Goal: Information Seeking & Learning: Check status

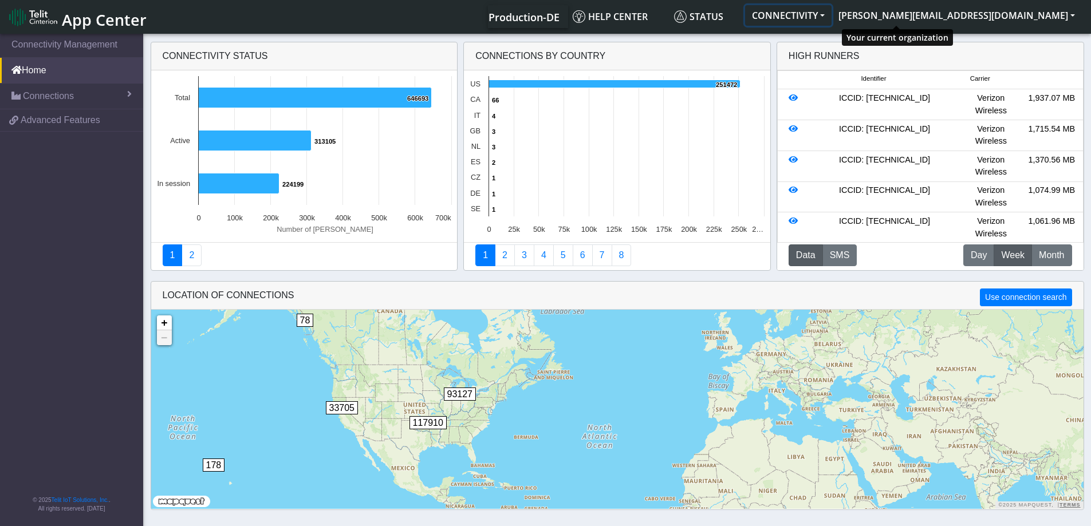
click at [831, 16] on button "CONNECTIVITY" at bounding box center [788, 15] width 86 height 21
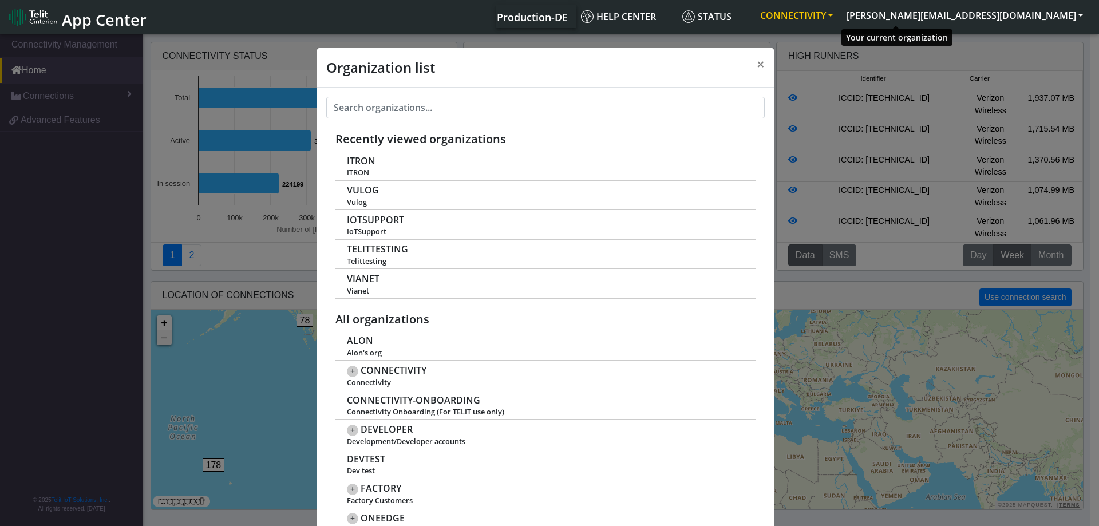
scroll to position [4, 0]
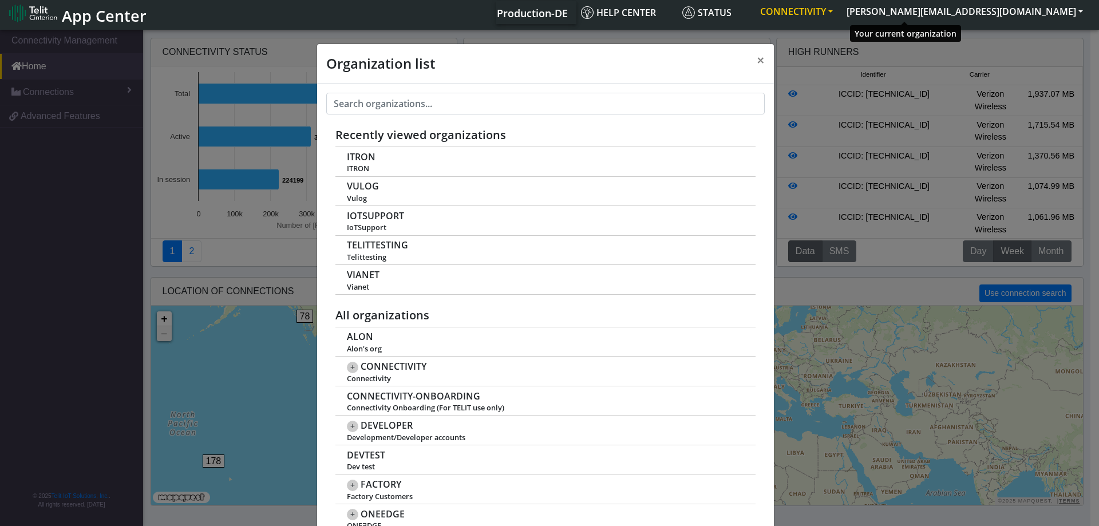
click at [840, 16] on button "CONNECTIVITY" at bounding box center [797, 11] width 86 height 21
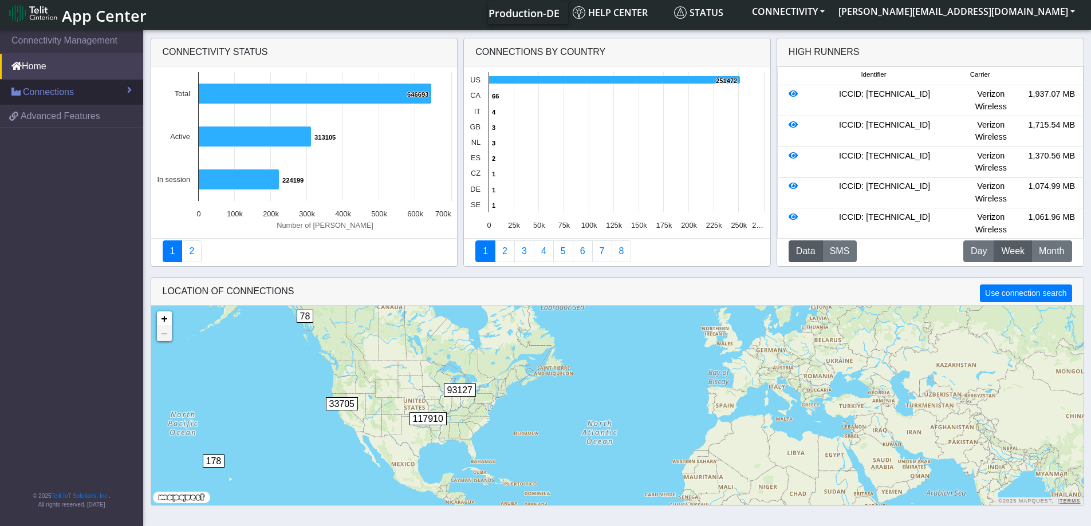
click at [109, 92] on link "Connections" at bounding box center [71, 92] width 143 height 25
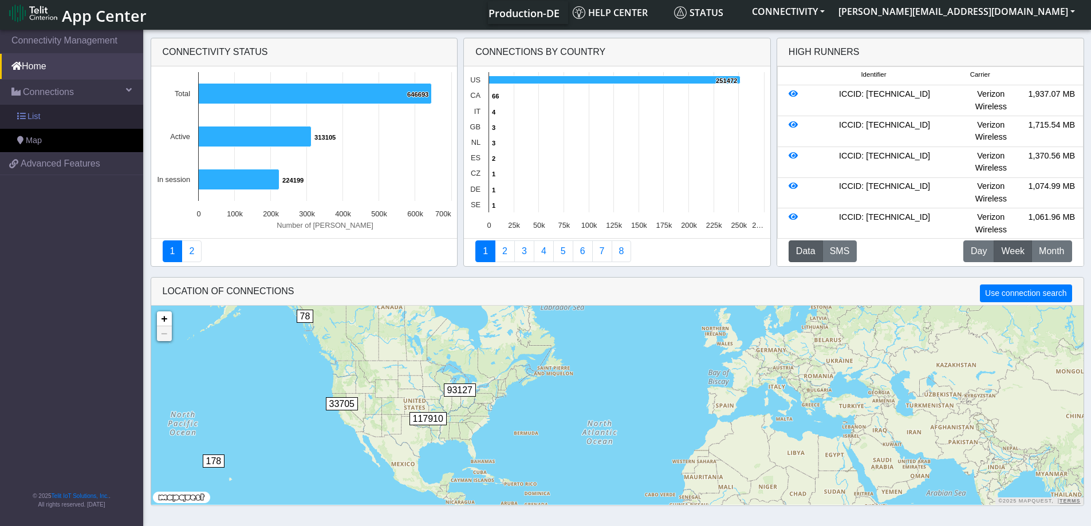
click at [99, 106] on link "List" at bounding box center [71, 117] width 143 height 24
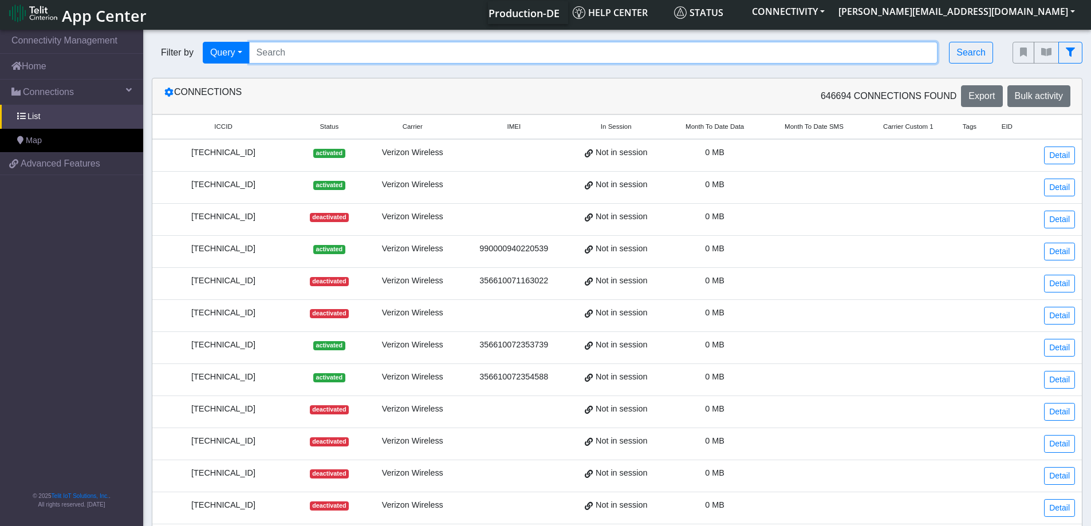
click at [324, 50] on input "Search..." at bounding box center [593, 53] width 689 height 22
paste input "89358151000008827852"
type input "89358151000008827852"
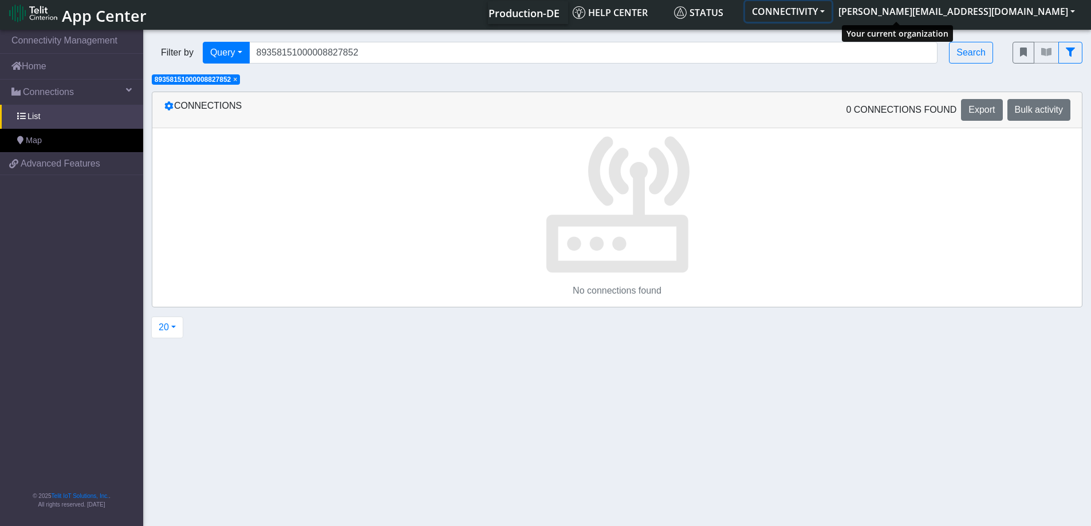
click at [831, 13] on button "CONNECTIVITY" at bounding box center [788, 11] width 86 height 21
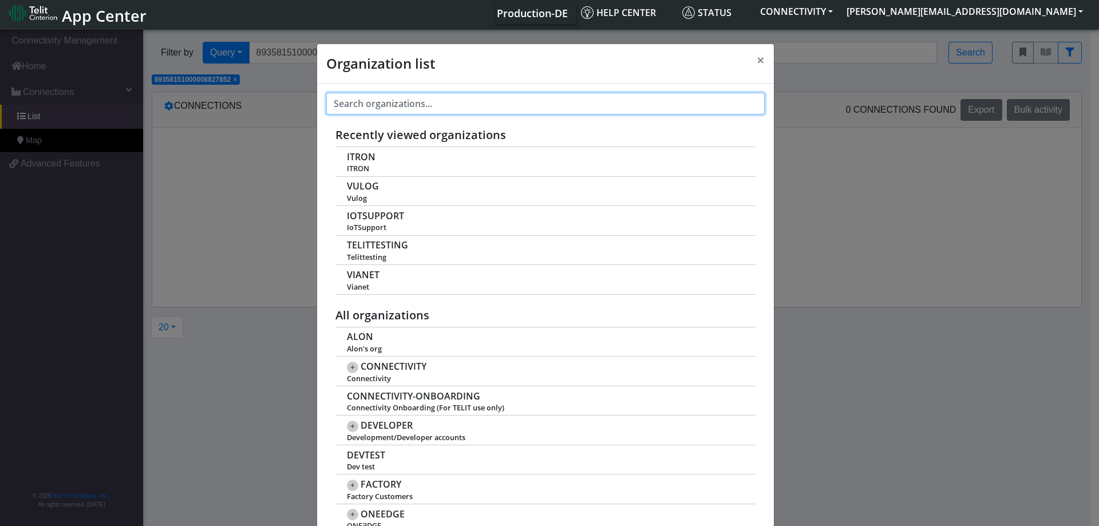
click at [580, 96] on input "text" at bounding box center [545, 104] width 439 height 22
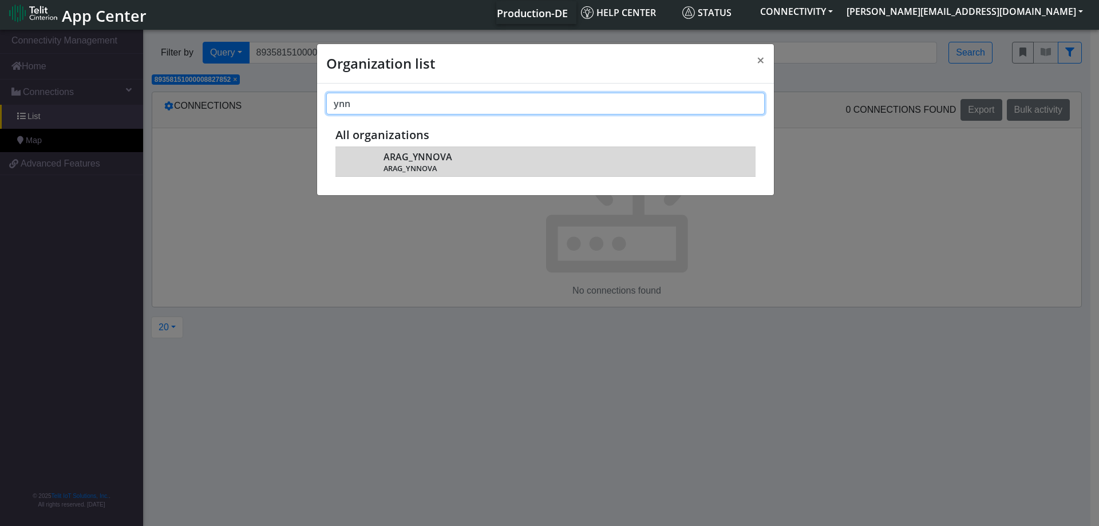
type input "ynn"
click at [478, 153] on div "ARAG_YNNOVA ARAG_YNNOVA" at bounding box center [564, 161] width 360 height 23
click at [431, 162] on span "ARAG_YNNOVA" at bounding box center [418, 157] width 69 height 11
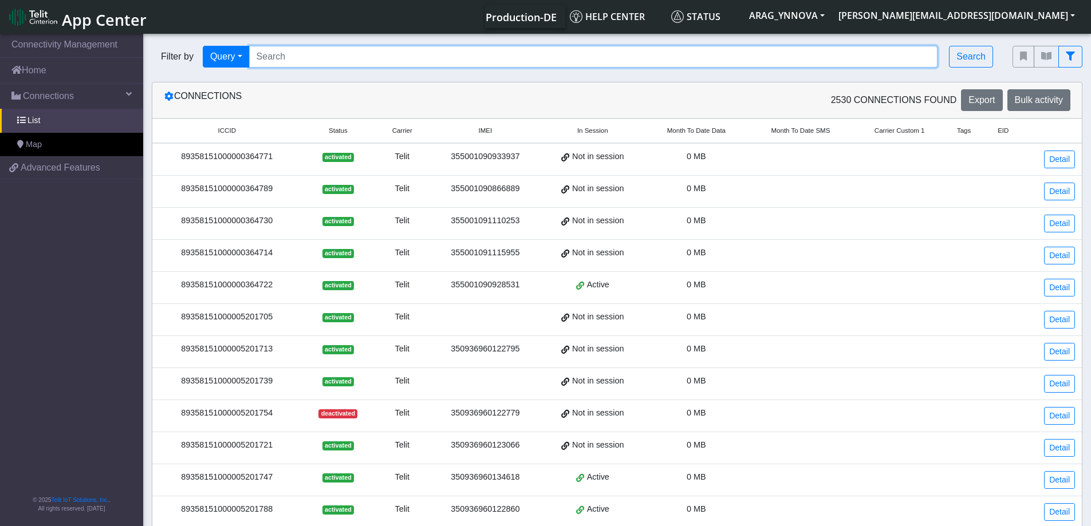
click at [346, 65] on input "Search..." at bounding box center [593, 57] width 689 height 22
paste input "89358151000008827852"
type input "89358151000008827852"
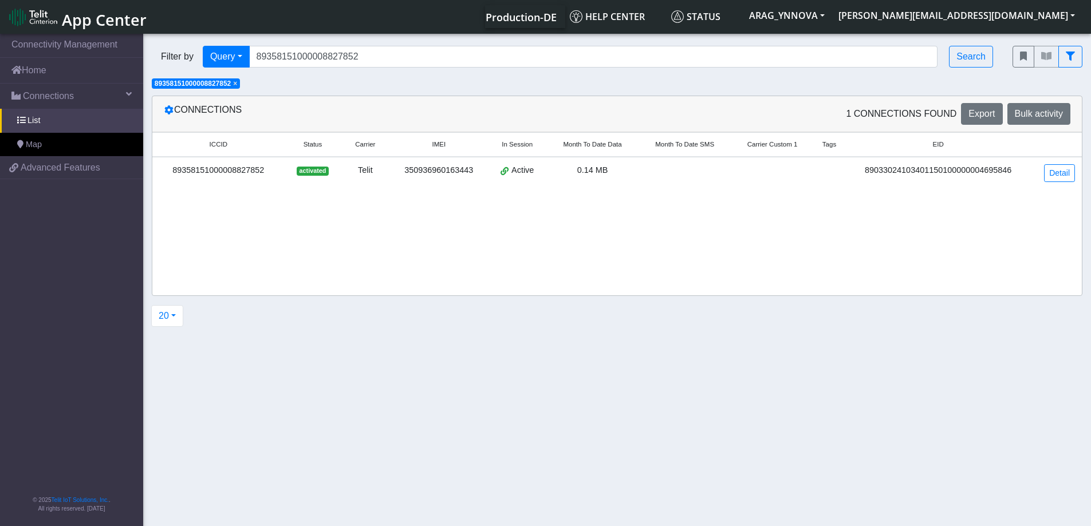
click at [247, 173] on div "89358151000008827852" at bounding box center [218, 170] width 119 height 13
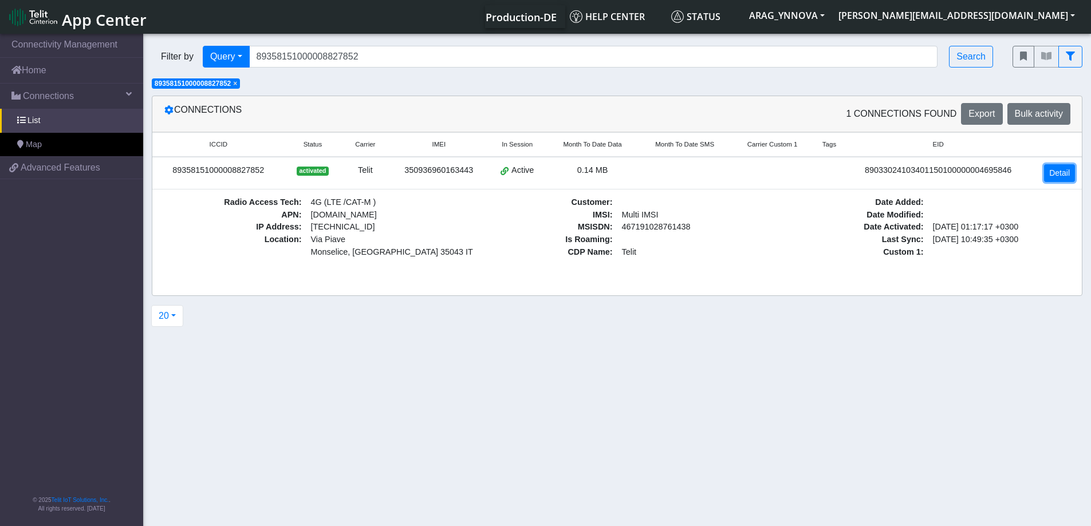
click at [1055, 174] on link "Detail" at bounding box center [1059, 173] width 31 height 18
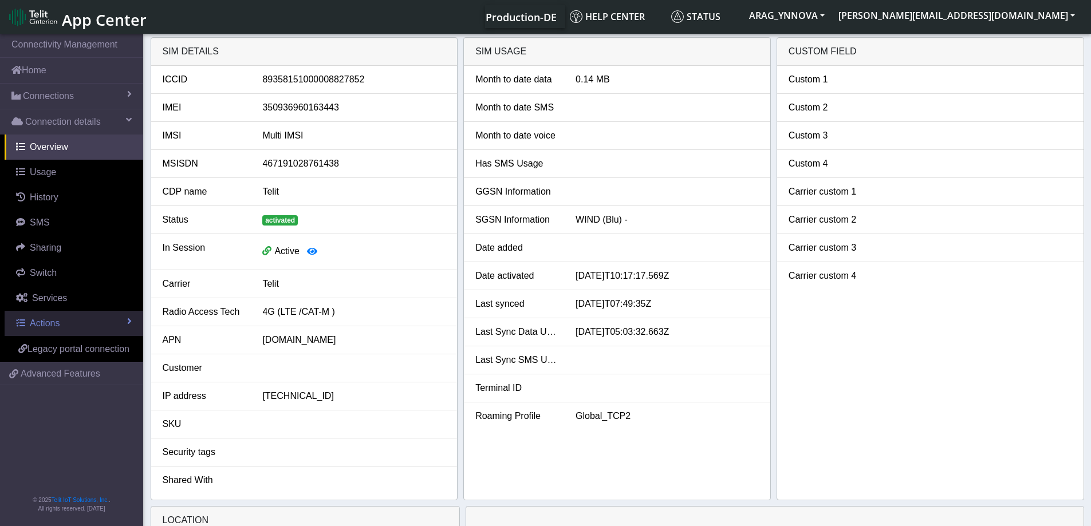
click at [114, 321] on link "Actions" at bounding box center [74, 323] width 139 height 25
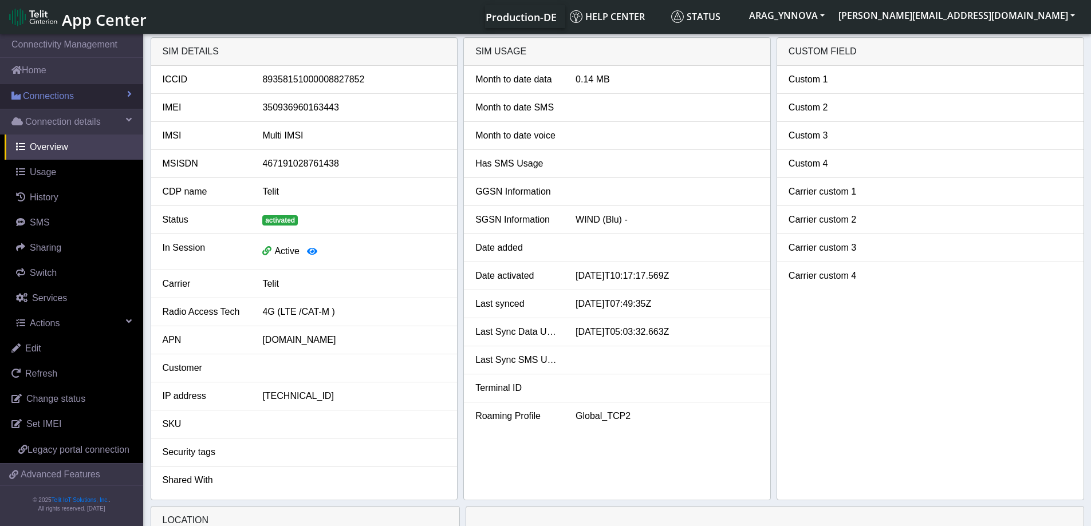
click at [119, 102] on link "Connections" at bounding box center [71, 96] width 143 height 25
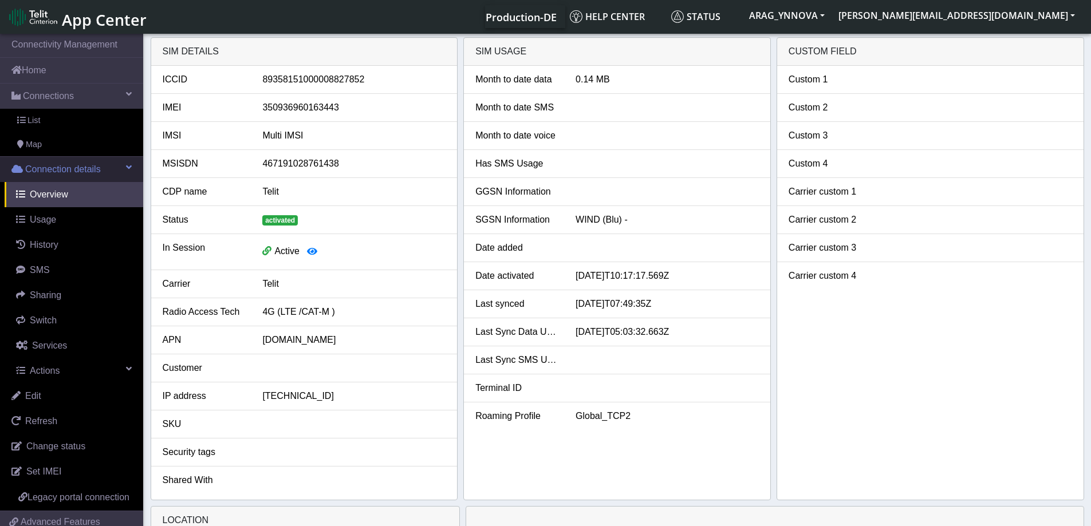
click at [114, 172] on link "Connection details" at bounding box center [71, 169] width 143 height 25
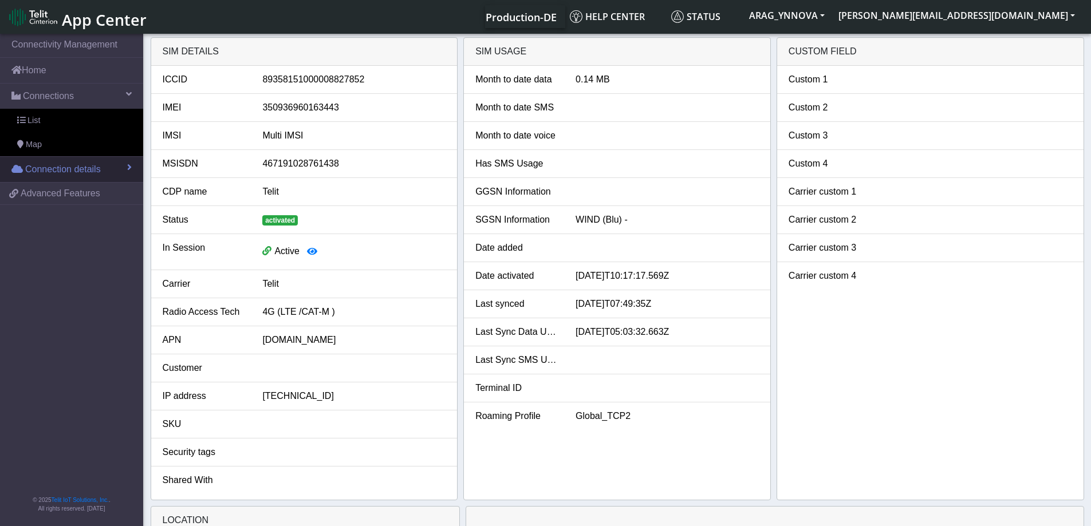
click at [114, 172] on link "Connection details" at bounding box center [71, 169] width 143 height 25
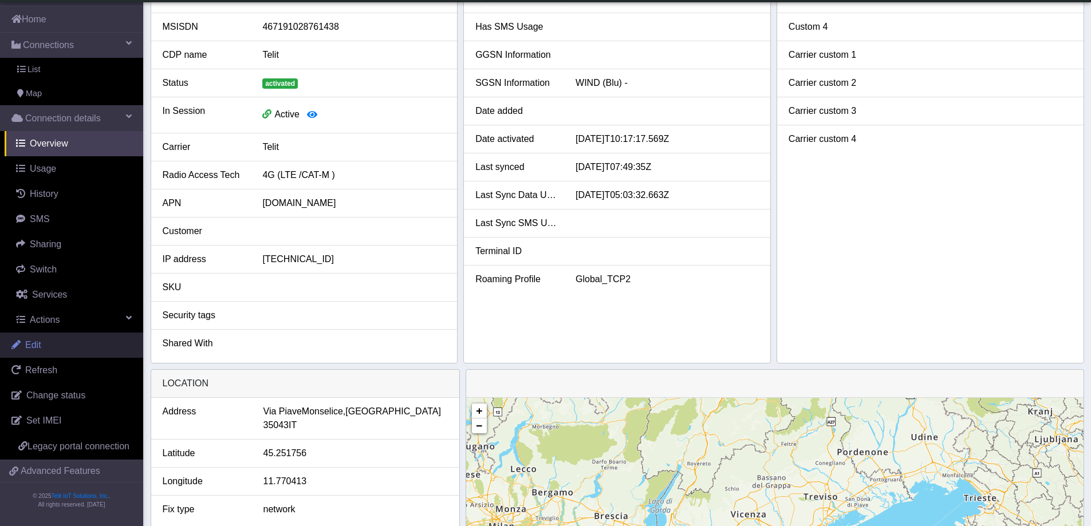
scroll to position [115, 0]
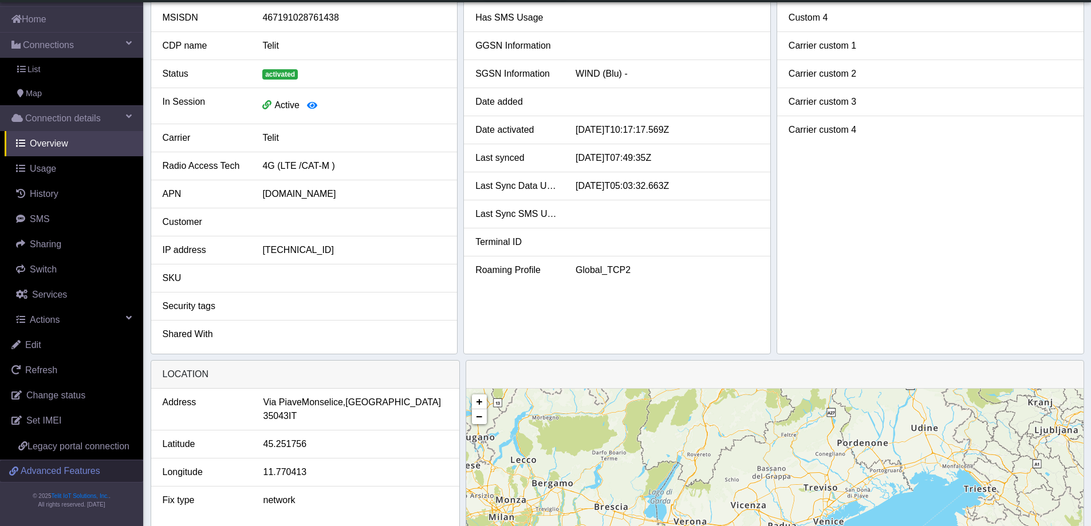
click at [71, 476] on span "Advanced Features" at bounding box center [61, 471] width 80 height 14
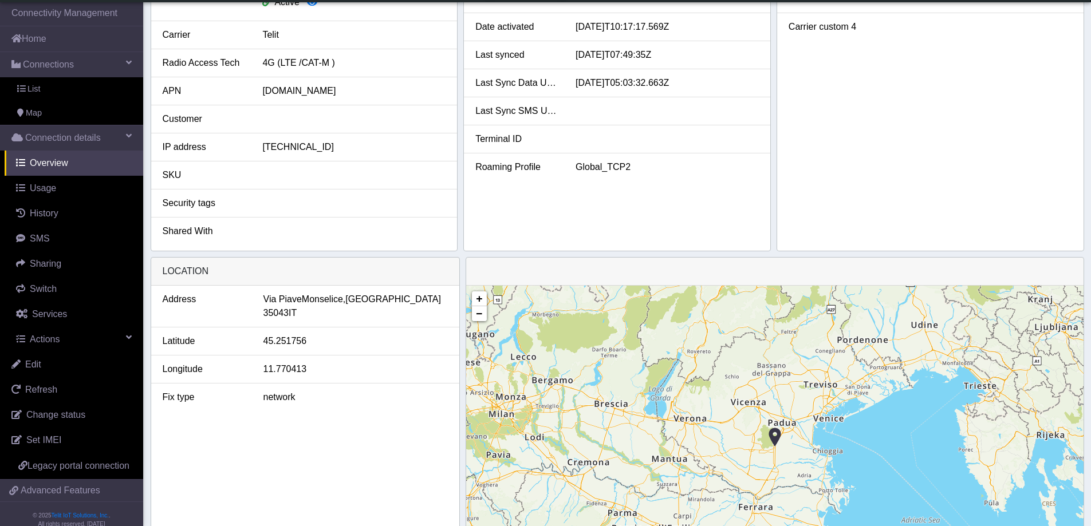
scroll to position [229, 0]
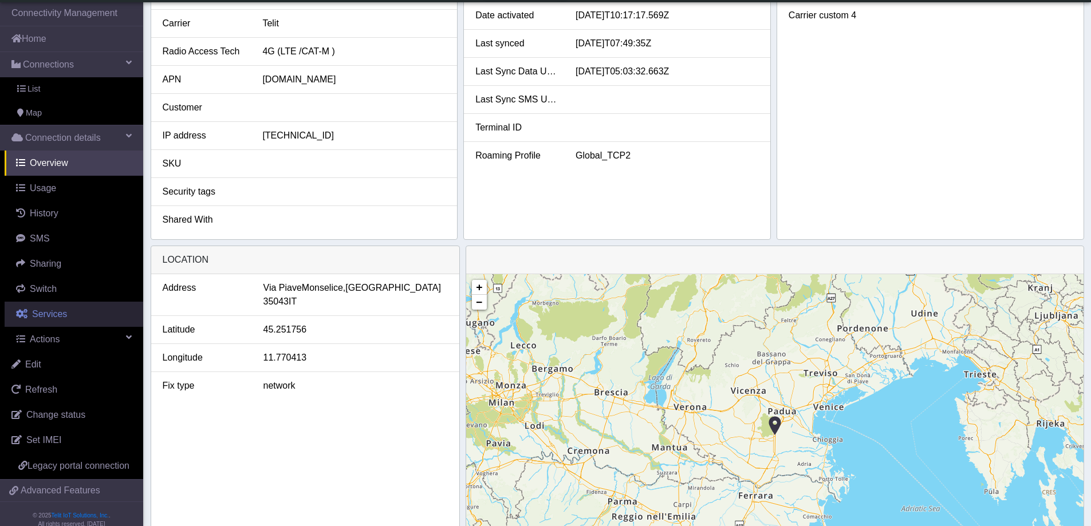
click at [74, 309] on link "Services" at bounding box center [74, 314] width 139 height 25
select select "2: 6"
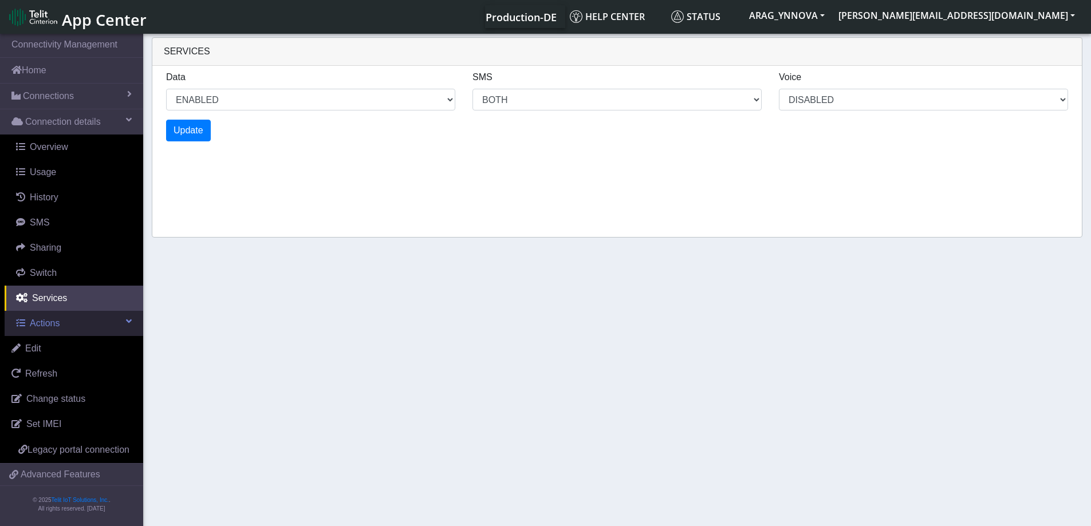
click at [67, 327] on link "Actions" at bounding box center [74, 323] width 139 height 25
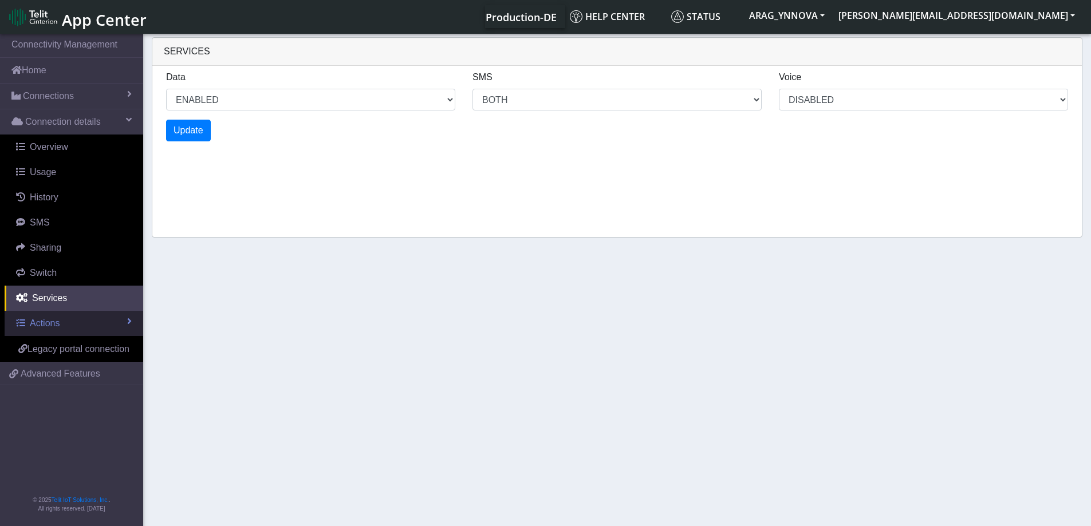
click at [67, 327] on link "Actions" at bounding box center [74, 323] width 139 height 25
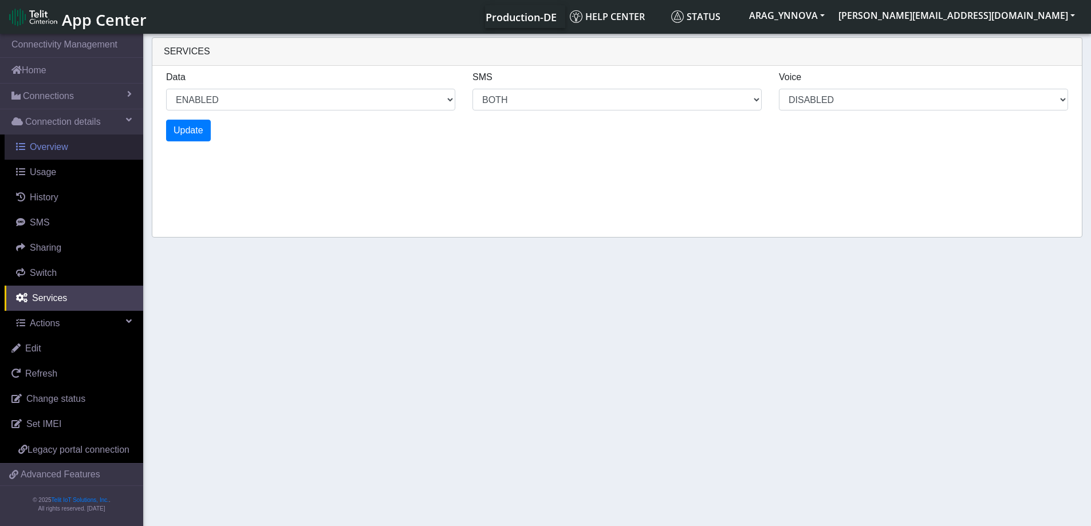
click at [75, 147] on link "Overview" at bounding box center [74, 147] width 139 height 25
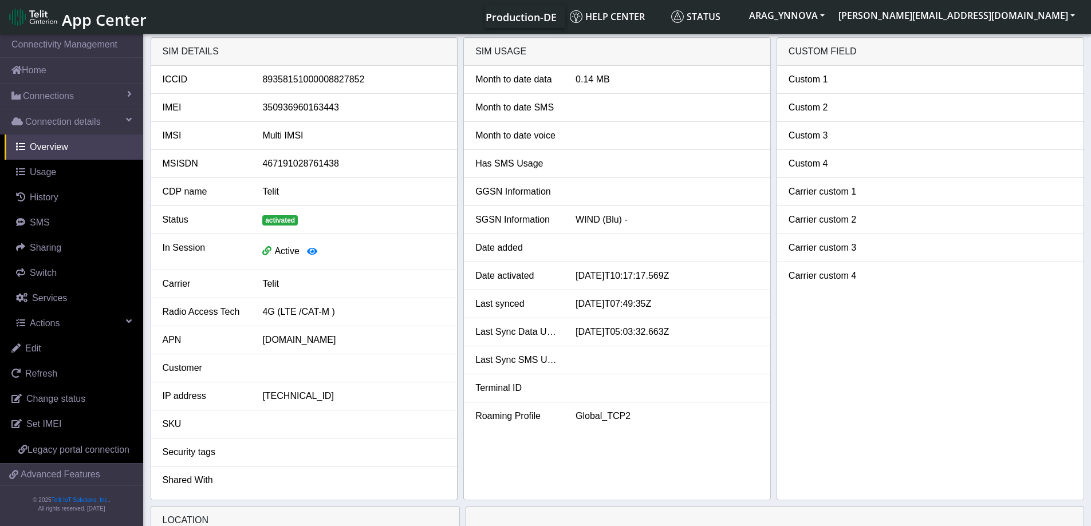
click at [109, 17] on span "App Center" at bounding box center [104, 19] width 85 height 21
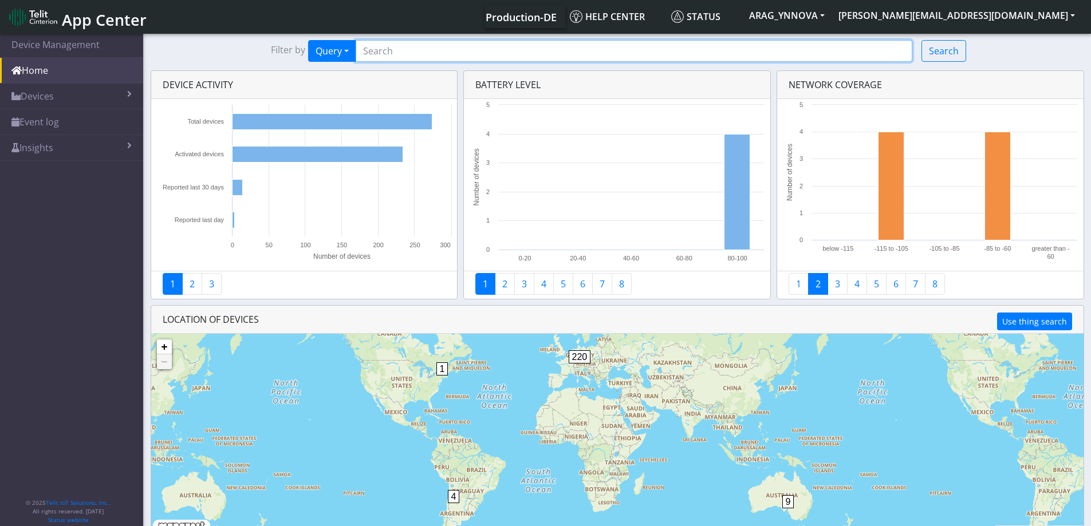
click at [409, 50] on input "Search..." at bounding box center [634, 51] width 557 height 22
paste input "89358151000008827852"
type input "89358151000008827852"
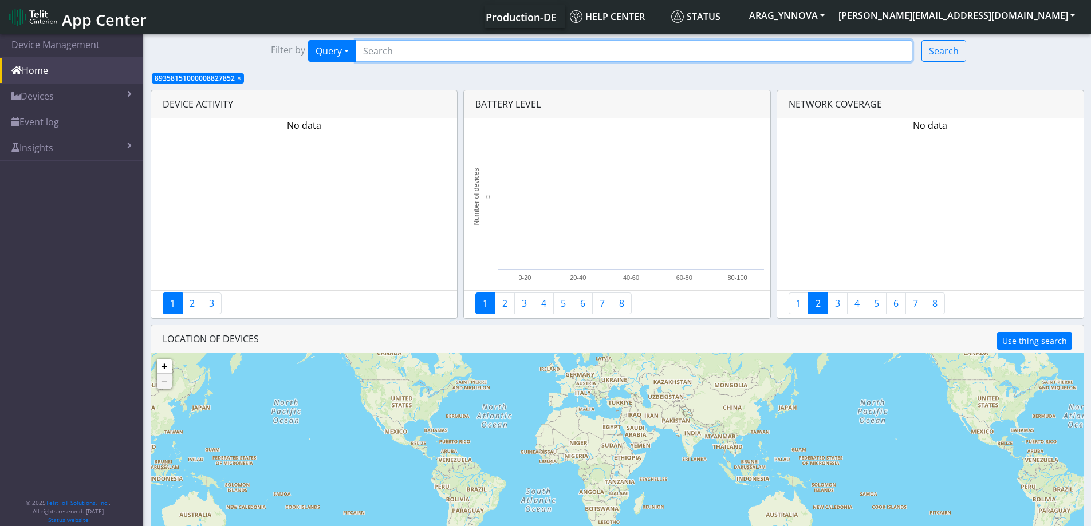
click at [419, 46] on input "Search..." at bounding box center [634, 51] width 557 height 22
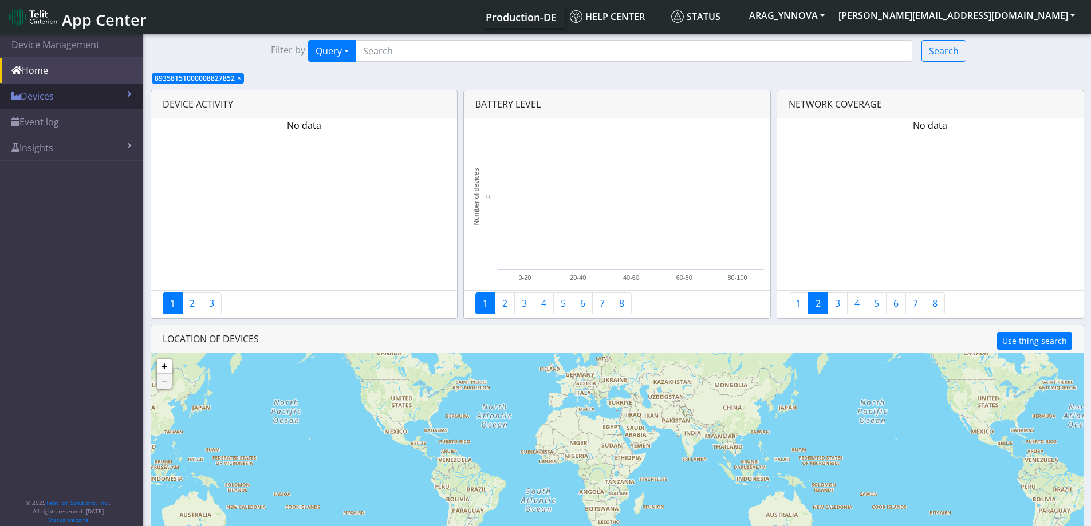
drag, startPoint x: 419, startPoint y: 46, endPoint x: 115, endPoint y: 100, distance: 308.7
click at [115, 100] on link "Devices" at bounding box center [71, 96] width 143 height 25
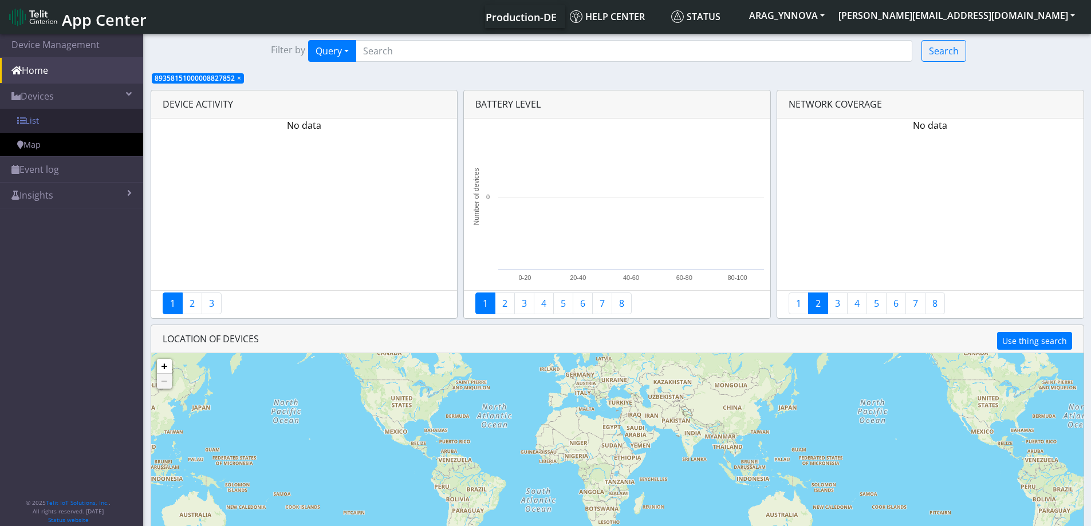
click at [94, 119] on link "List" at bounding box center [71, 121] width 143 height 24
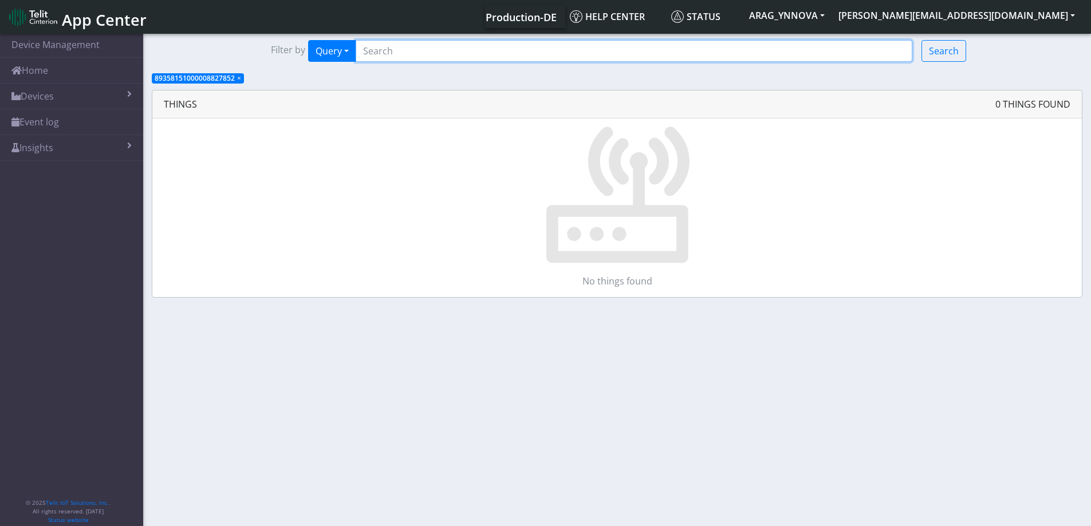
click at [371, 48] on input "Search..." at bounding box center [634, 51] width 557 height 22
paste input "89358151000008827852"
type input "89358151000008827852"
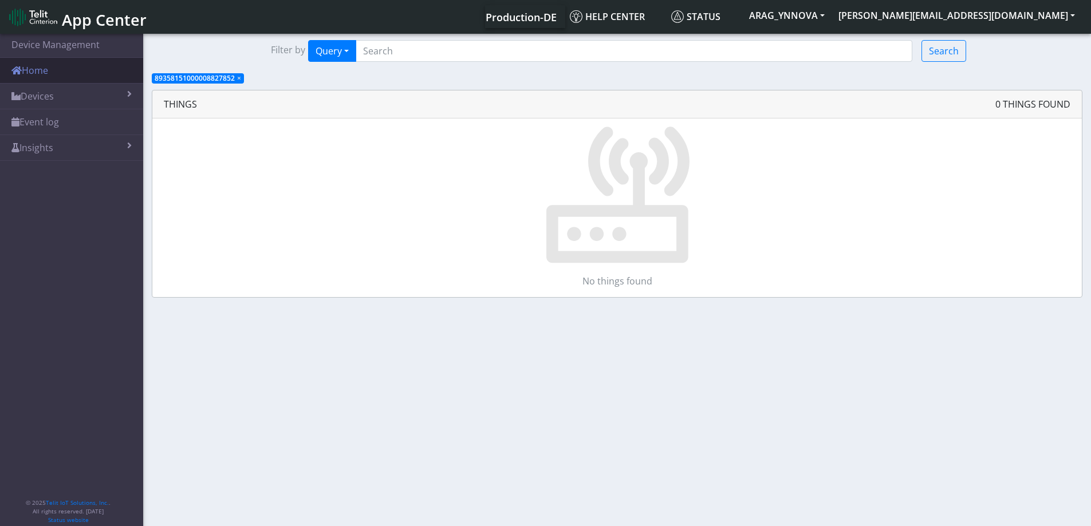
click at [62, 72] on link "Home" at bounding box center [71, 70] width 143 height 25
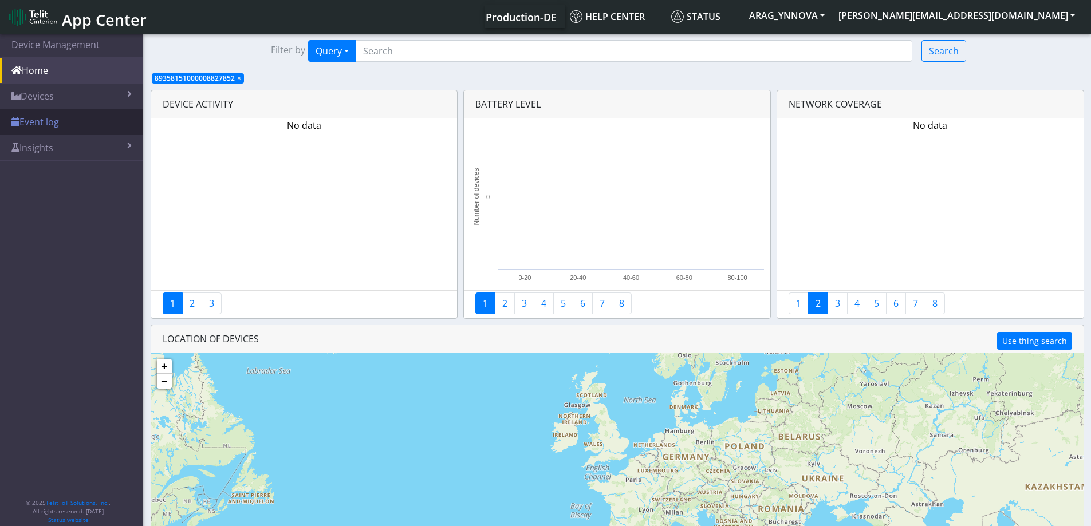
click at [77, 123] on link "Event log" at bounding box center [71, 121] width 143 height 25
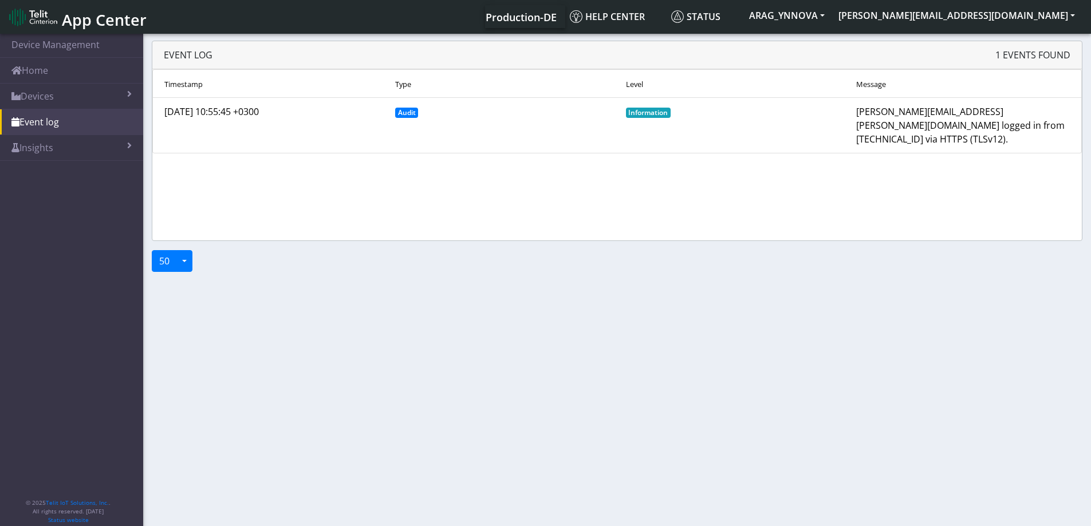
click at [75, 30] on nav "App Center Production-DE Help center Status ARAG_YNNOVA marcelo.zeitune@telit.c…" at bounding box center [545, 17] width 1091 height 34
click at [76, 25] on span "App Center" at bounding box center [104, 19] width 85 height 21
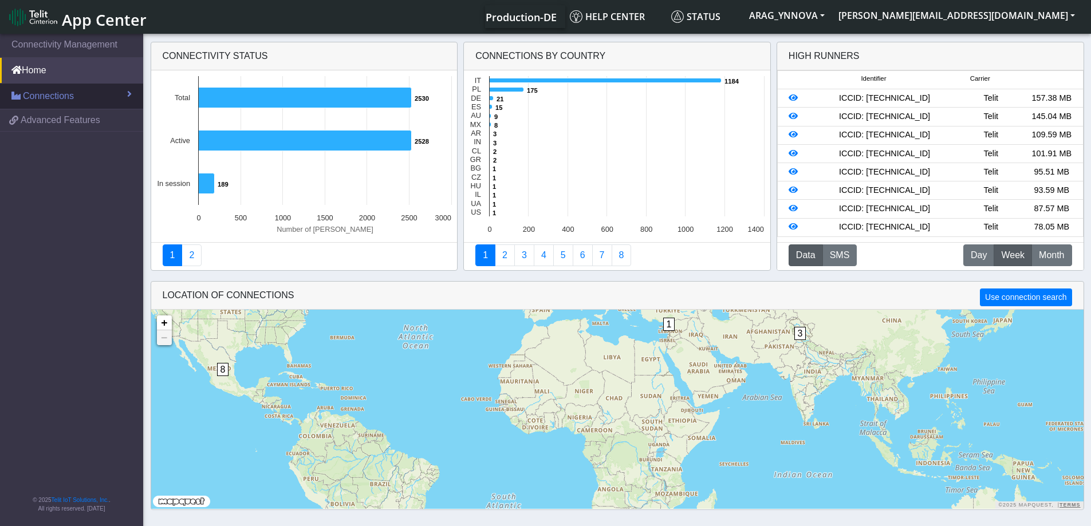
click at [84, 105] on link "Connections" at bounding box center [71, 96] width 143 height 25
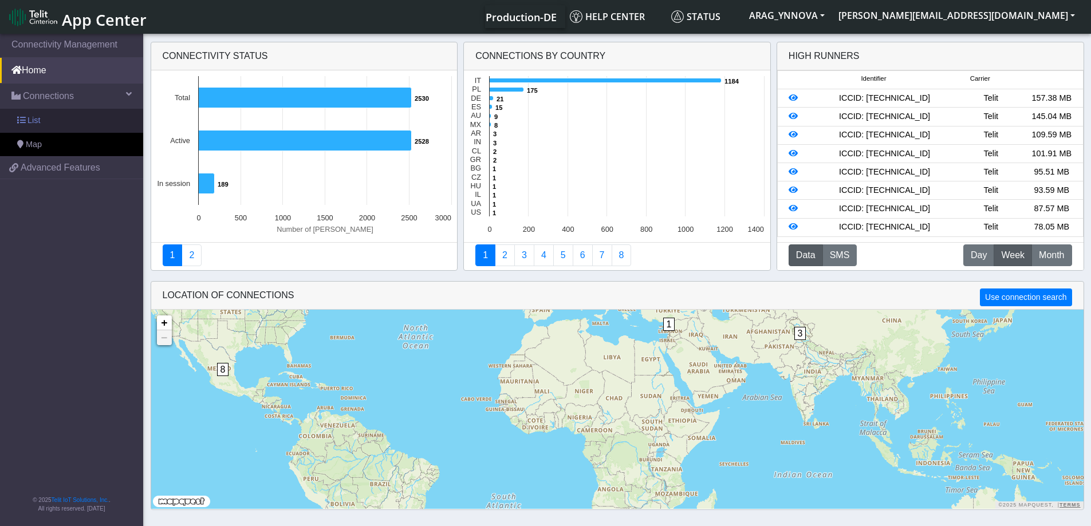
click at [90, 128] on link "List" at bounding box center [71, 121] width 143 height 24
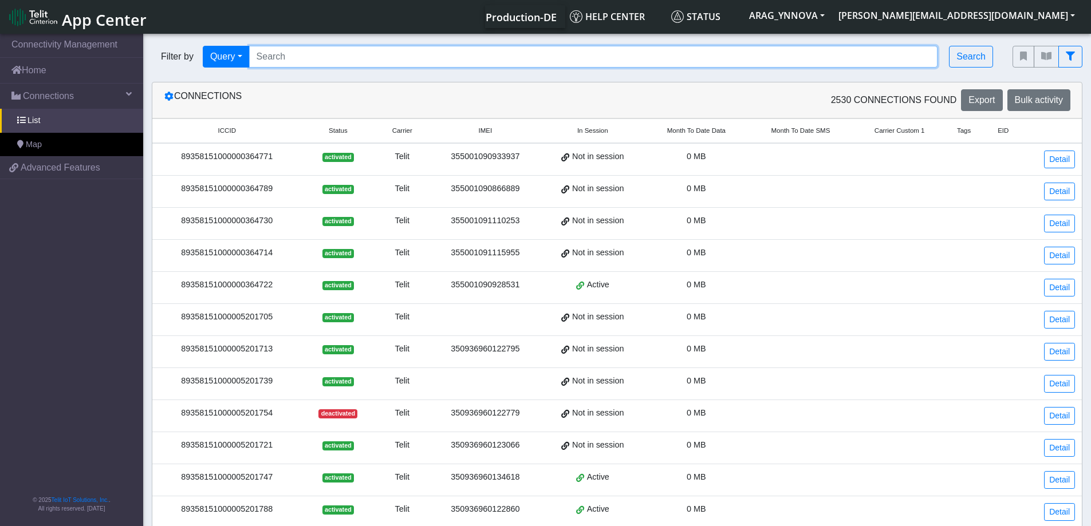
click at [478, 64] on input "Search..." at bounding box center [593, 57] width 689 height 22
paste input "89358151000008827852"
type input "89358151000008827852"
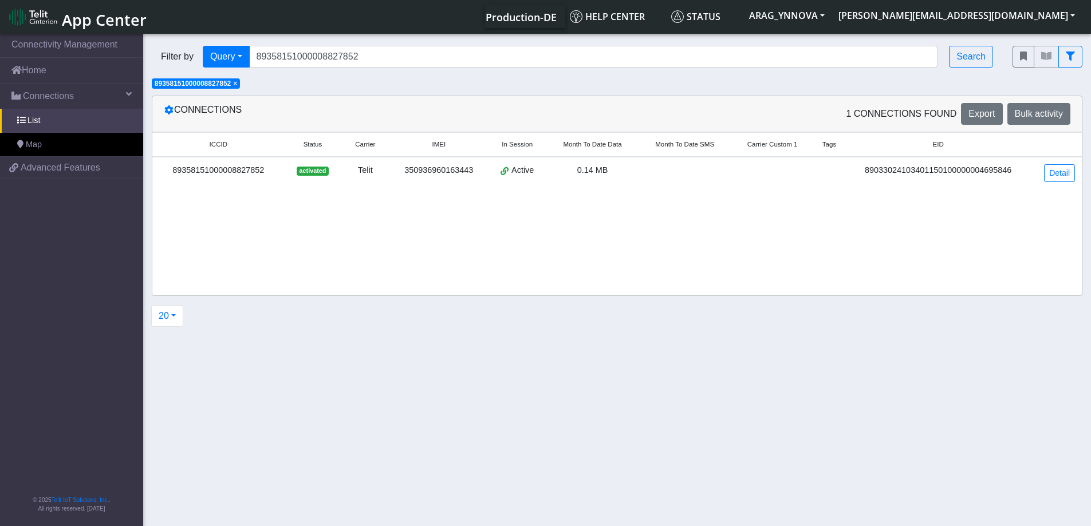
click at [307, 175] on span "activated" at bounding box center [312, 171] width 31 height 9
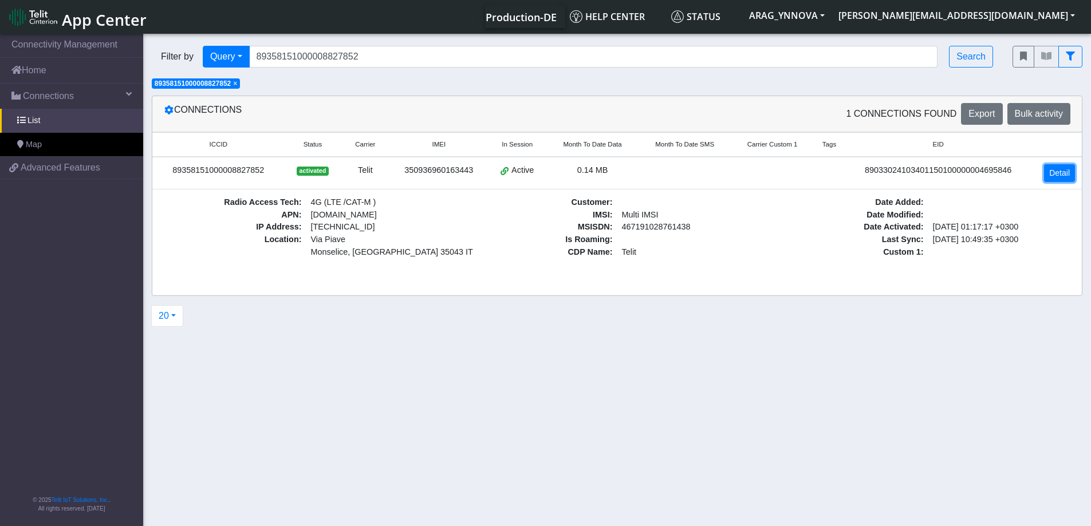
click at [1070, 173] on link "Detail" at bounding box center [1059, 173] width 31 height 18
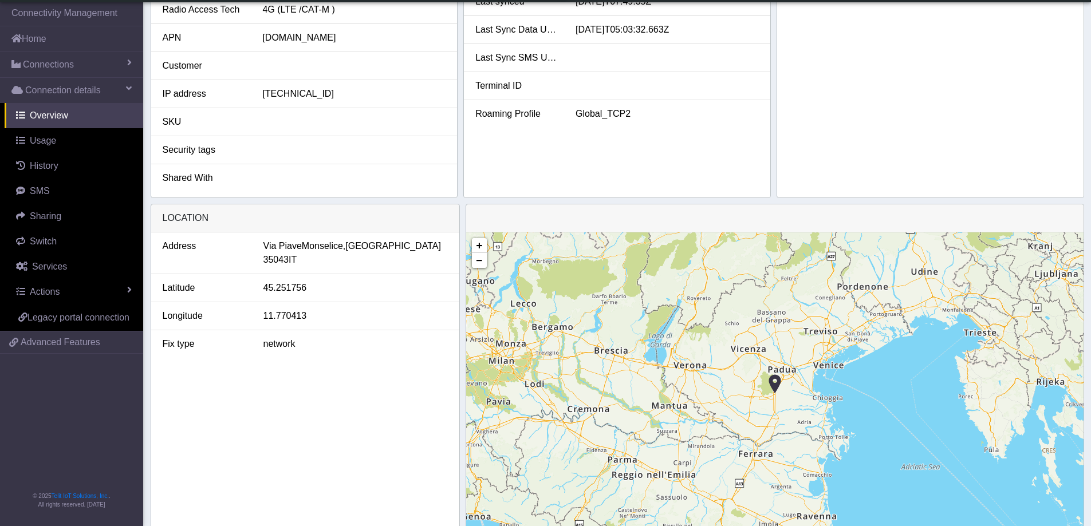
scroll to position [321, 0]
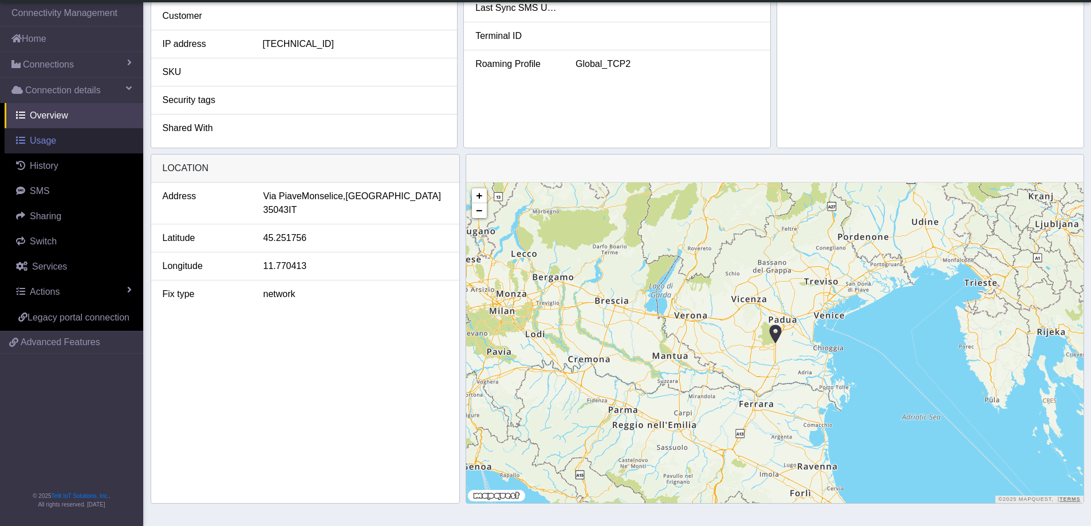
click at [66, 137] on link "Usage" at bounding box center [74, 140] width 139 height 25
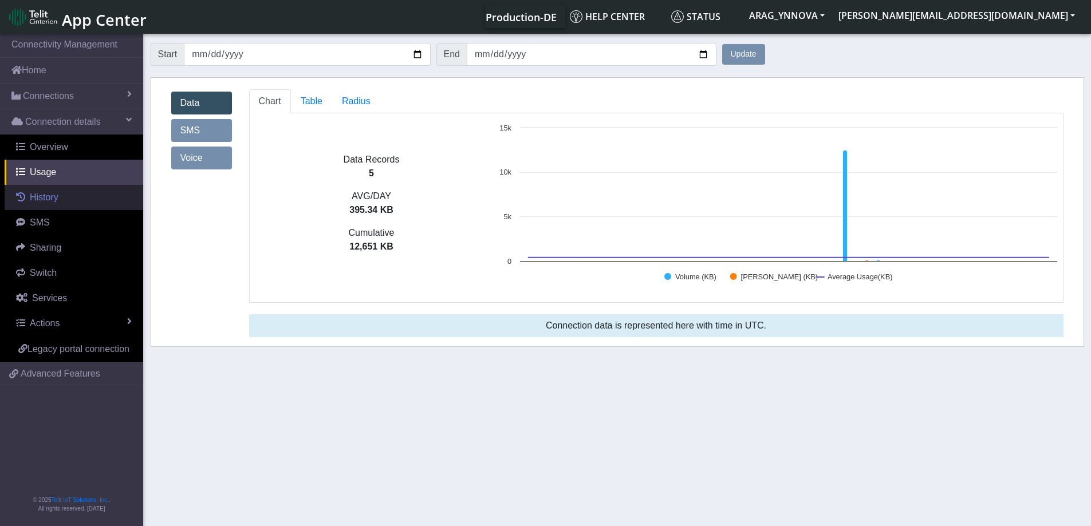
click at [33, 200] on span "History" at bounding box center [44, 197] width 29 height 10
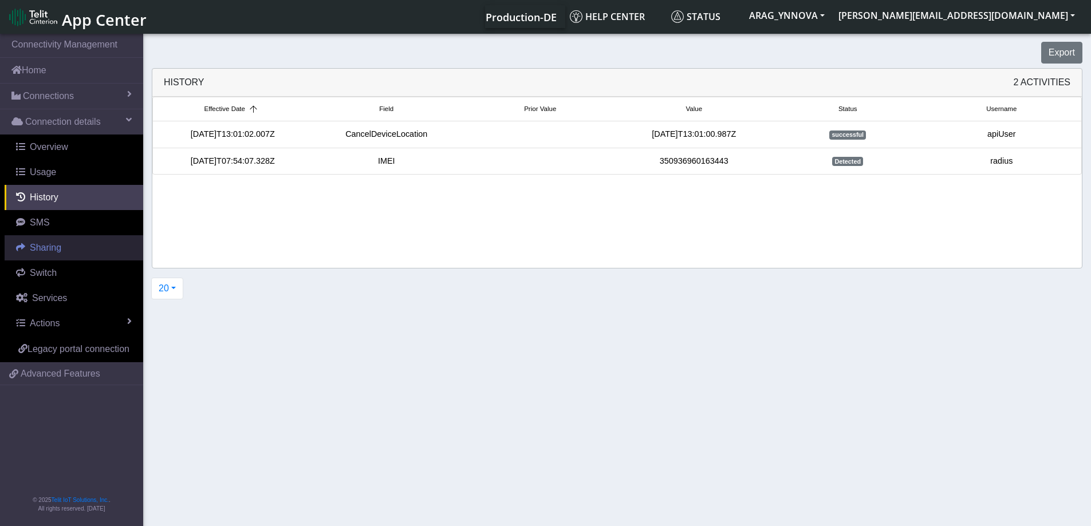
click at [56, 243] on span "Sharing" at bounding box center [45, 248] width 31 height 10
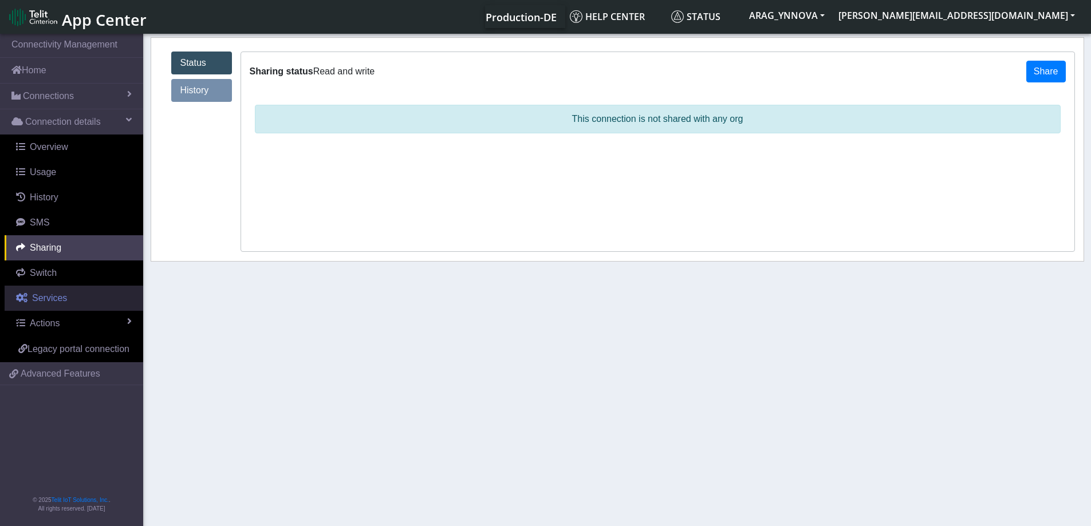
click at [60, 297] on span "Services" at bounding box center [49, 298] width 35 height 10
select select "2: 6"
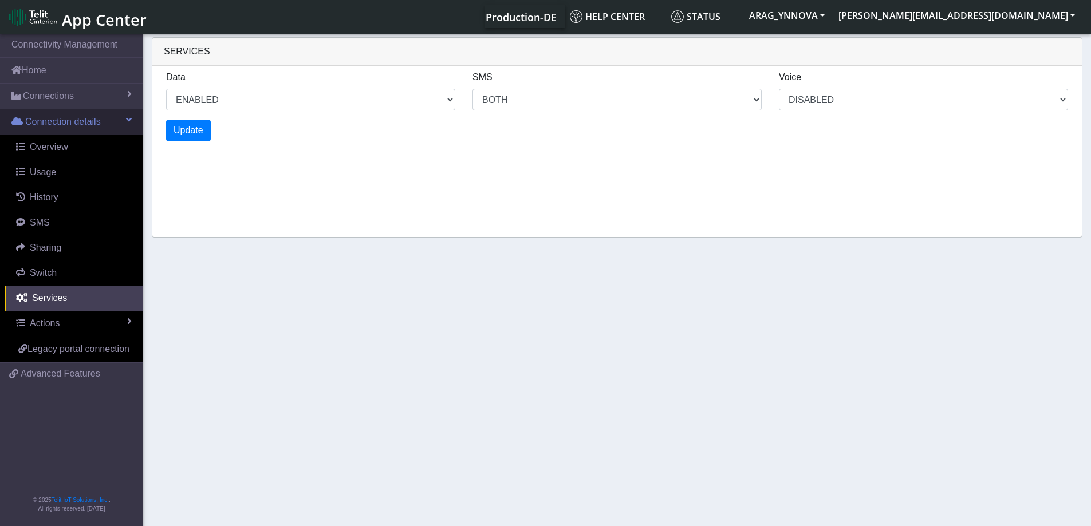
click at [93, 125] on span "Connection details" at bounding box center [63, 122] width 76 height 14
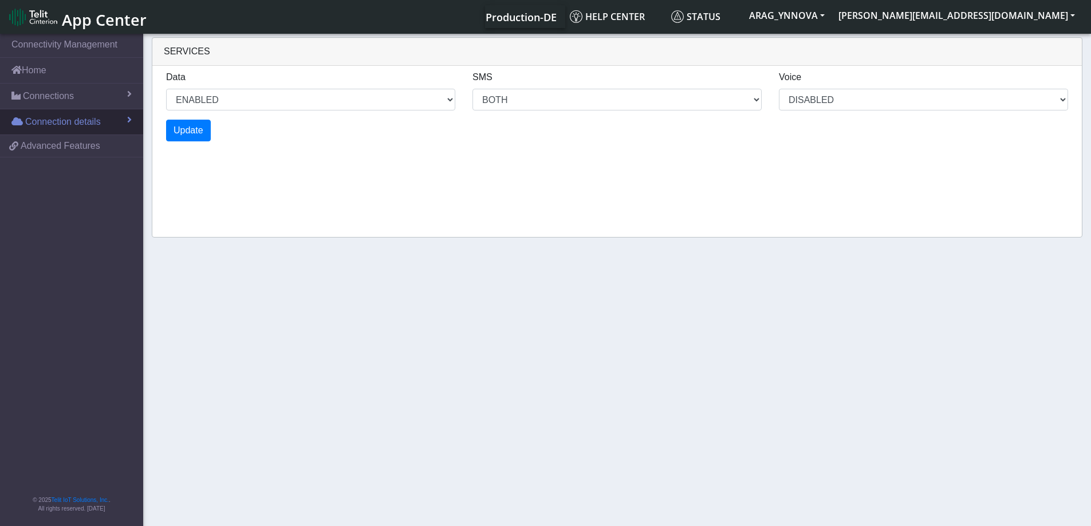
click at [93, 125] on span "Connection details" at bounding box center [63, 122] width 76 height 14
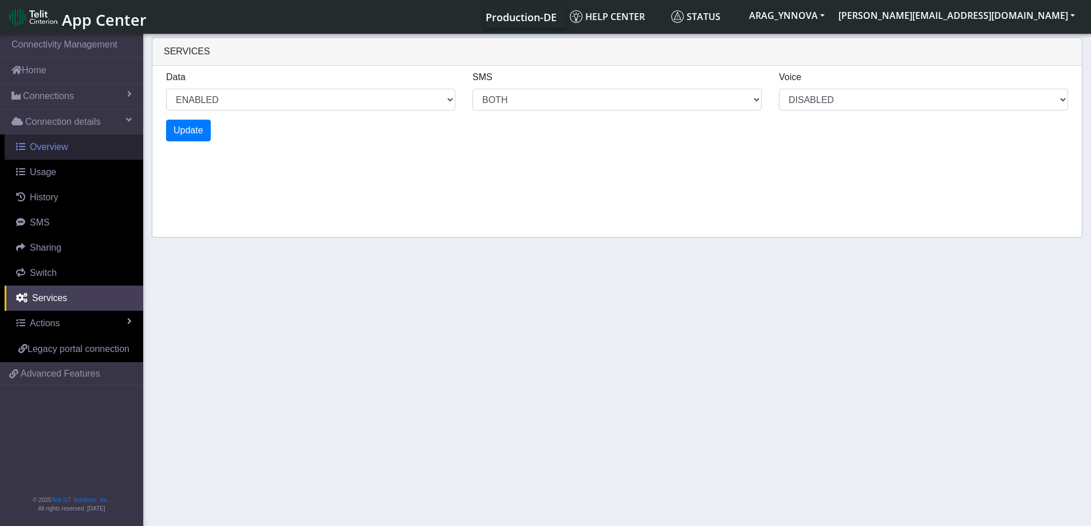
click at [73, 141] on link "Overview" at bounding box center [74, 147] width 139 height 25
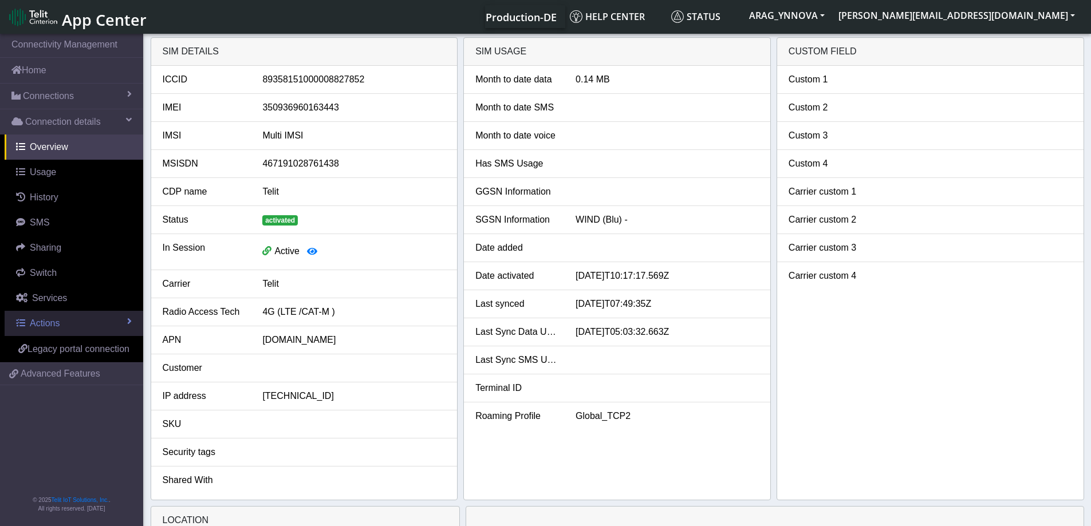
click at [127, 314] on link "Actions" at bounding box center [74, 323] width 139 height 25
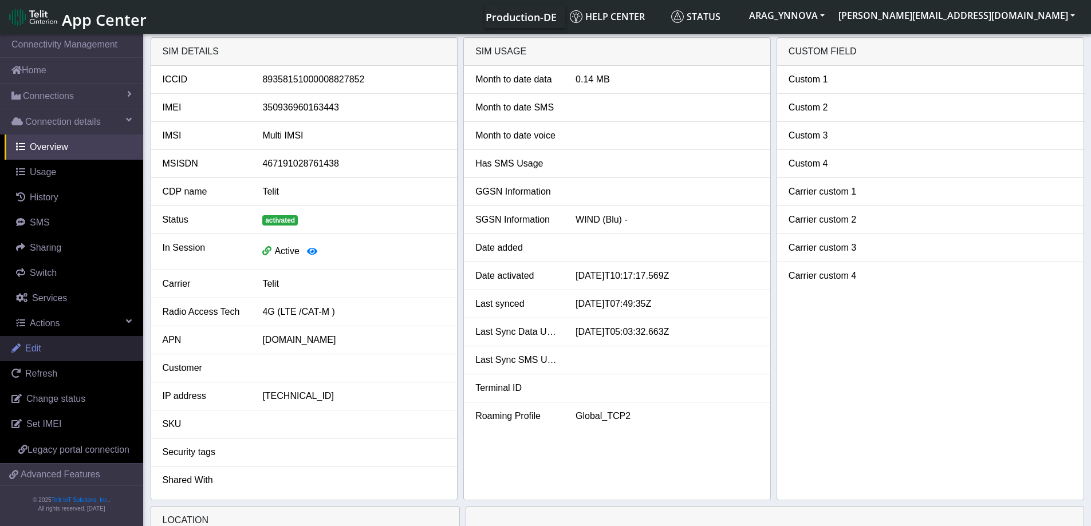
click at [89, 353] on link "Edit" at bounding box center [71, 348] width 143 height 25
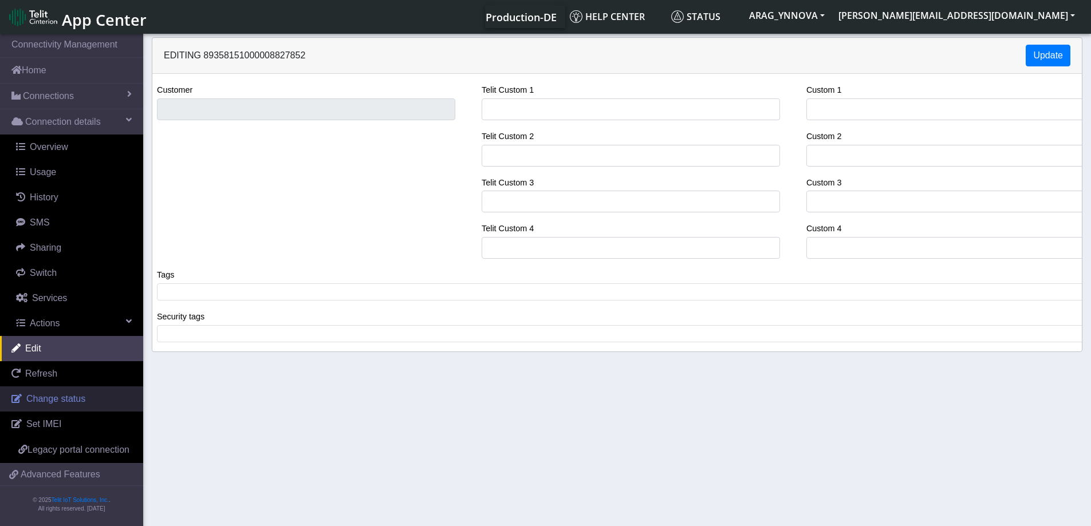
click at [90, 395] on link "Change status" at bounding box center [71, 399] width 143 height 25
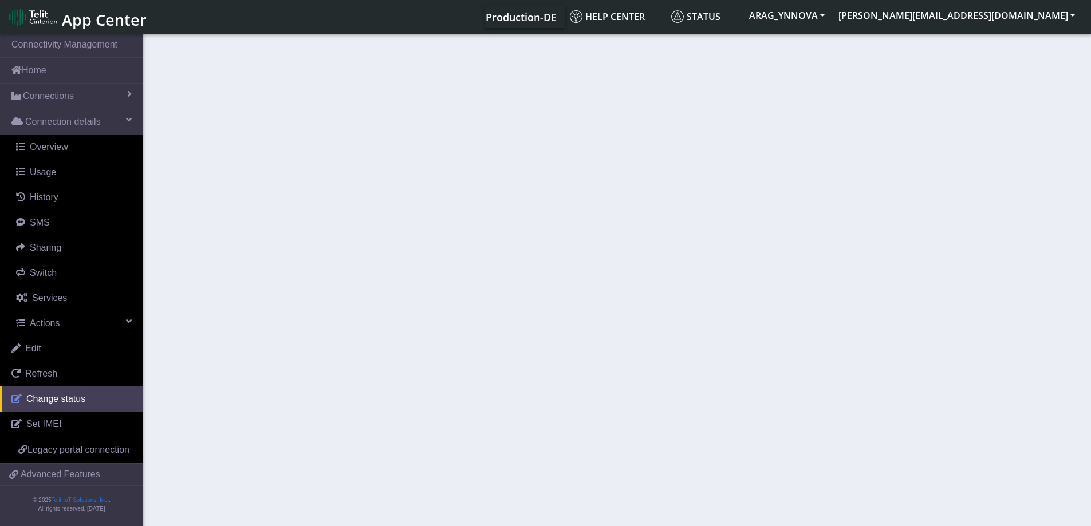
select select "activated"
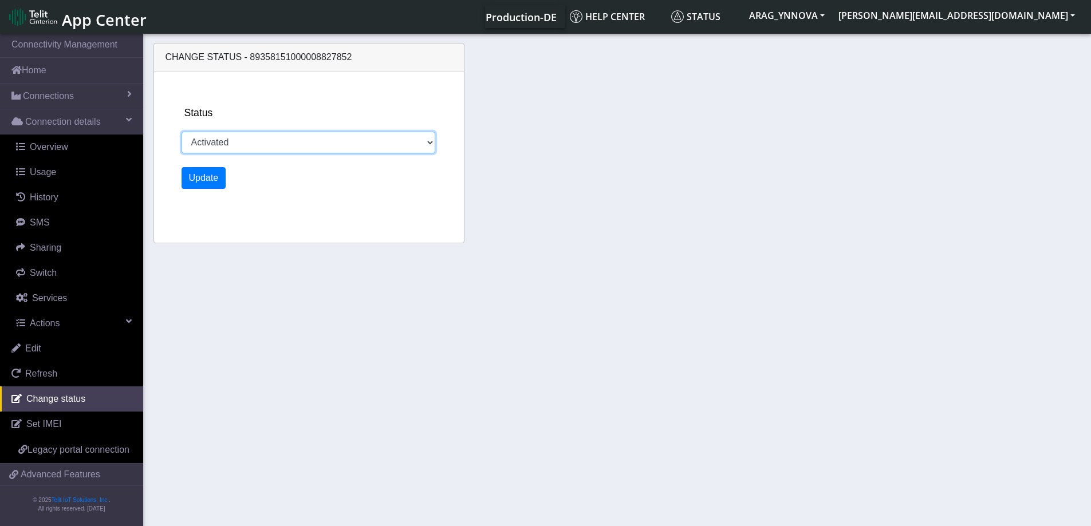
click at [301, 148] on select "Activated Deactivated" at bounding box center [309, 143] width 254 height 22
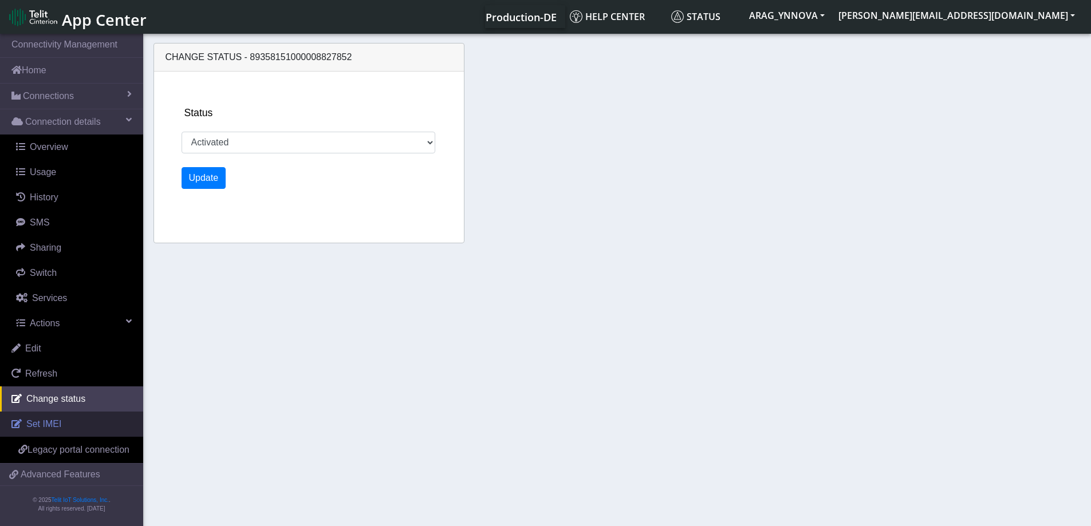
click at [84, 419] on link "Set IMEI" at bounding box center [71, 424] width 143 height 25
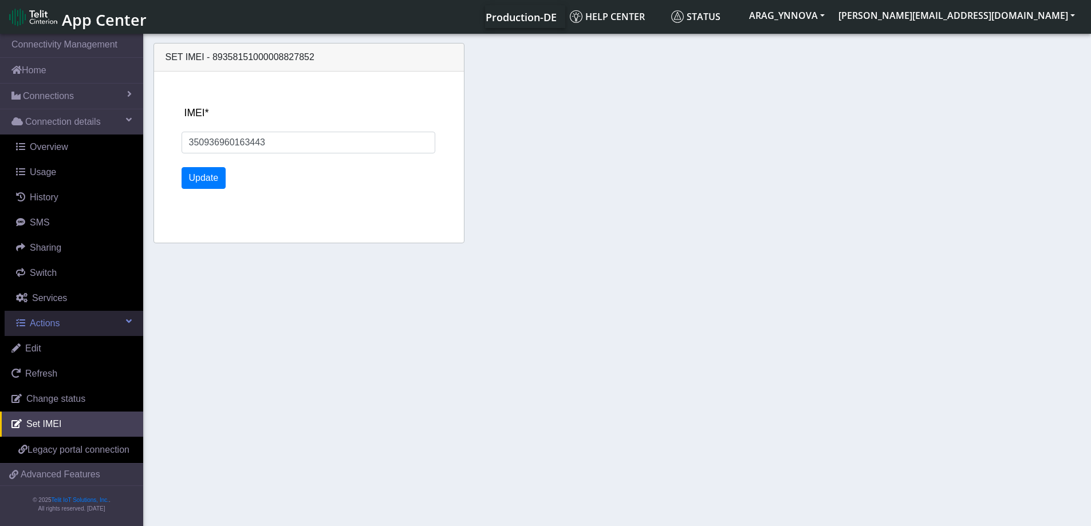
click at [66, 325] on link "Actions" at bounding box center [74, 323] width 139 height 25
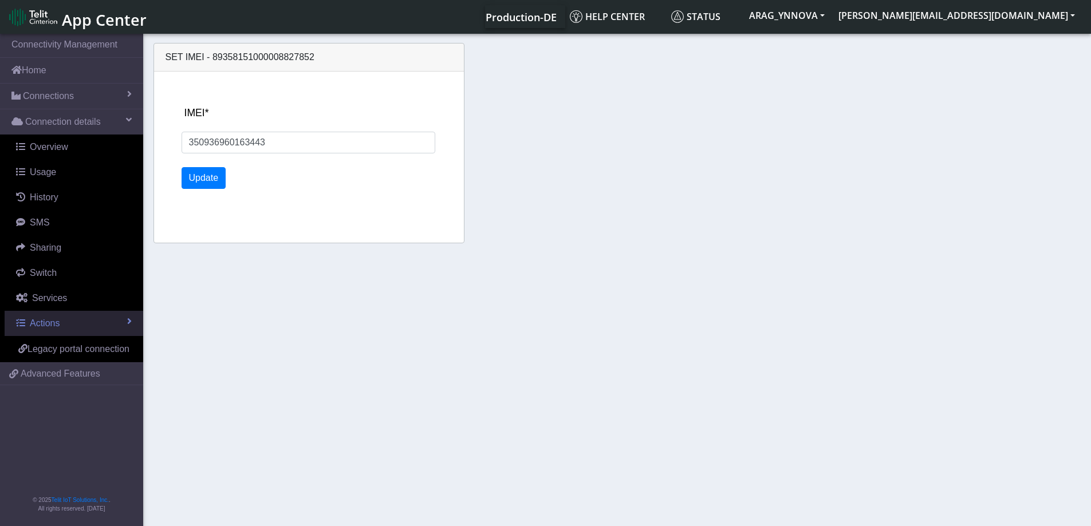
click at [66, 325] on link "Actions" at bounding box center [74, 323] width 139 height 25
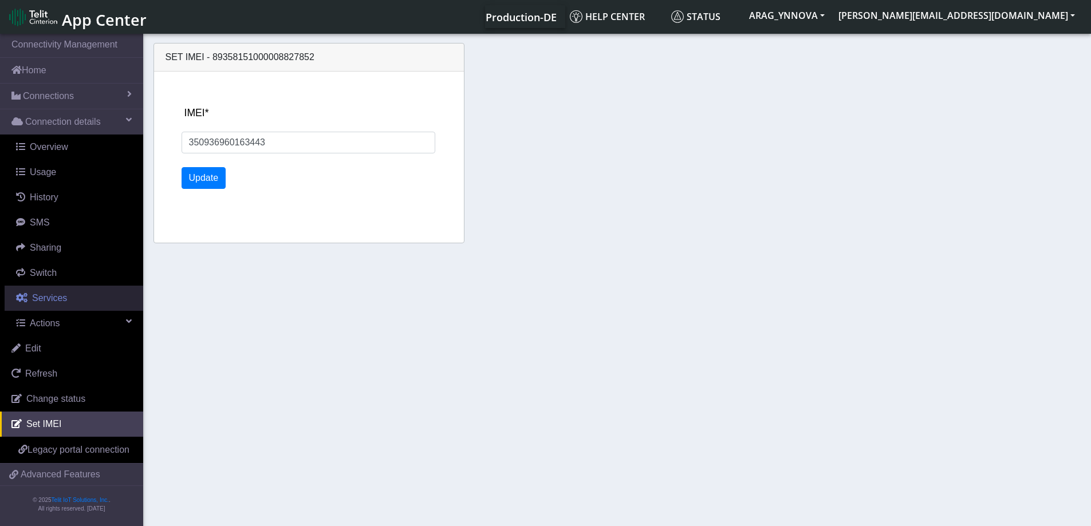
click at [67, 305] on link "Services" at bounding box center [74, 298] width 139 height 25
select select "2: 6"
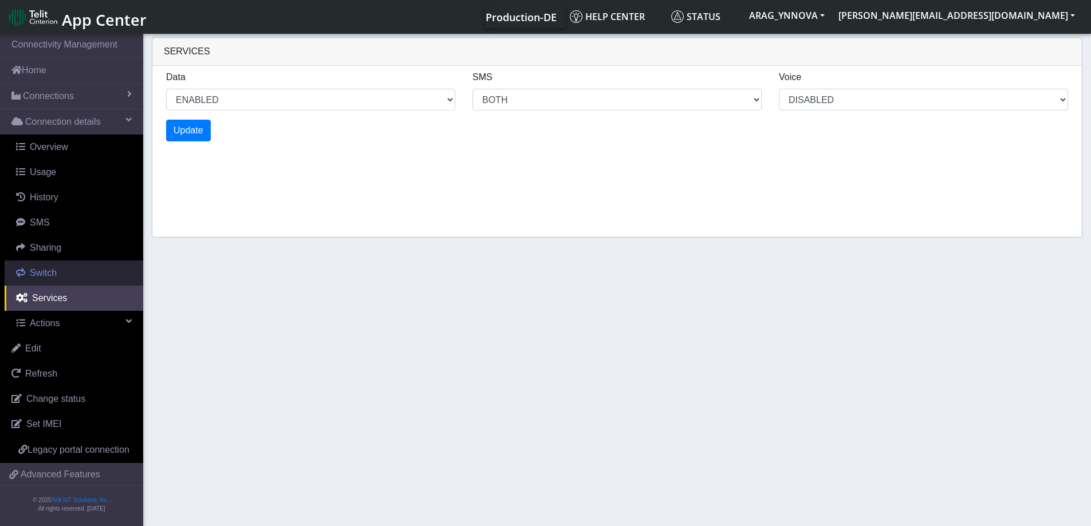
click at [65, 276] on link "Switch" at bounding box center [74, 273] width 139 height 25
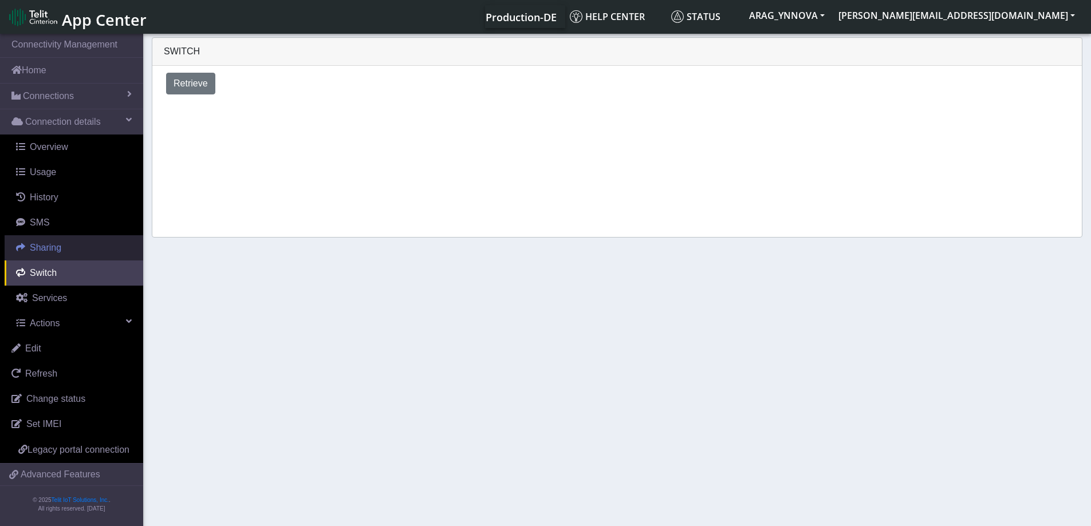
click at [69, 254] on link "Sharing" at bounding box center [74, 247] width 139 height 25
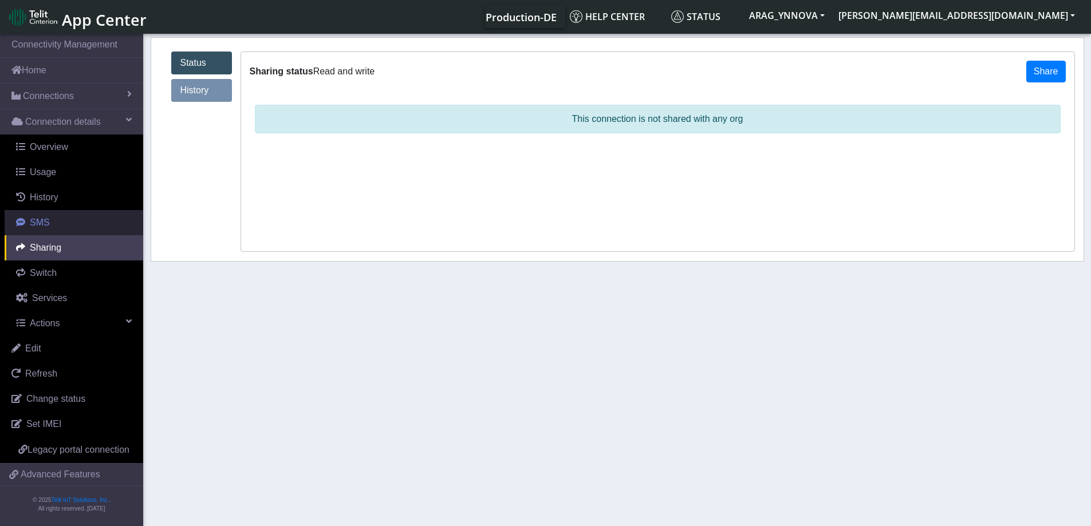
click at [62, 232] on link "SMS" at bounding box center [74, 222] width 139 height 25
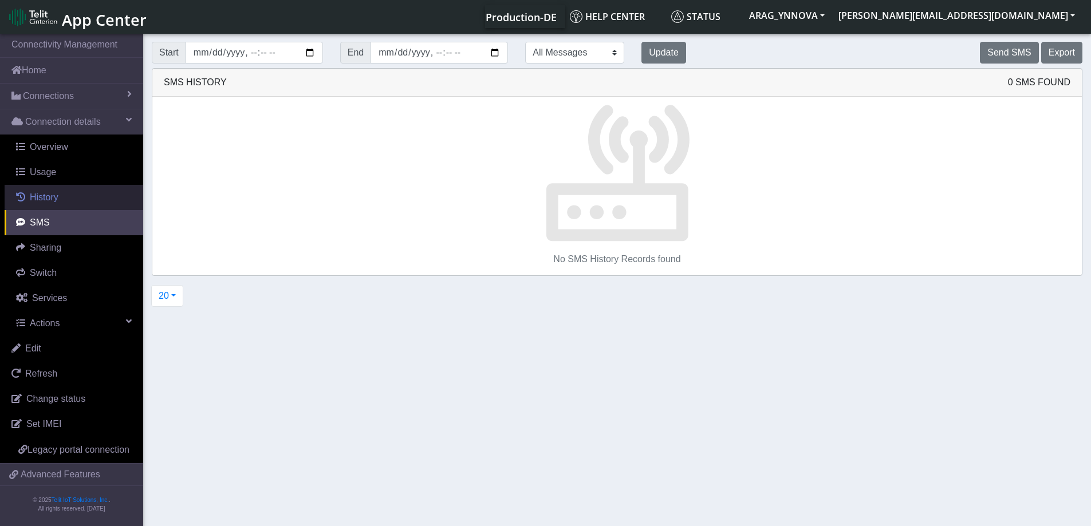
click at [68, 195] on link "History" at bounding box center [74, 197] width 139 height 25
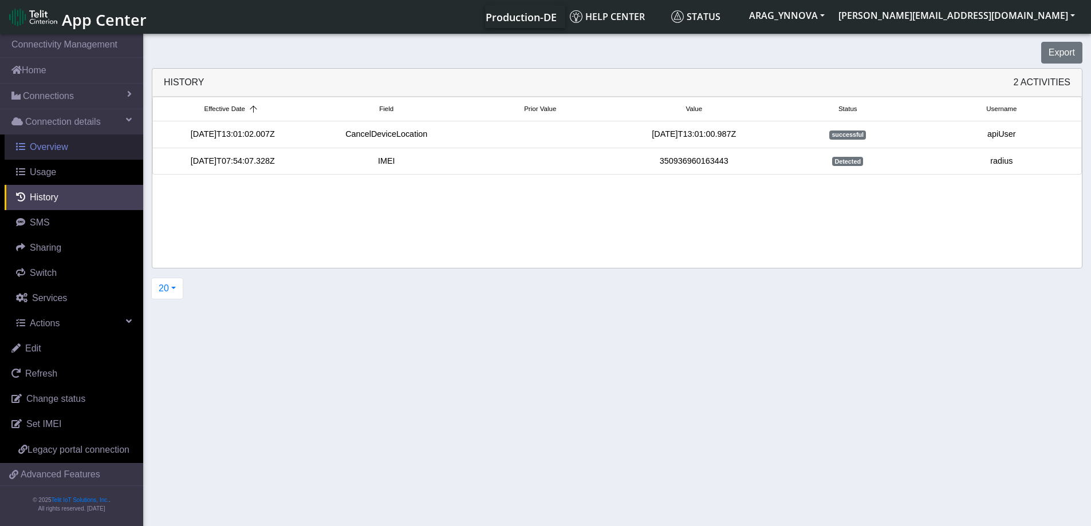
click at [58, 152] on span "Overview" at bounding box center [49, 147] width 38 height 10
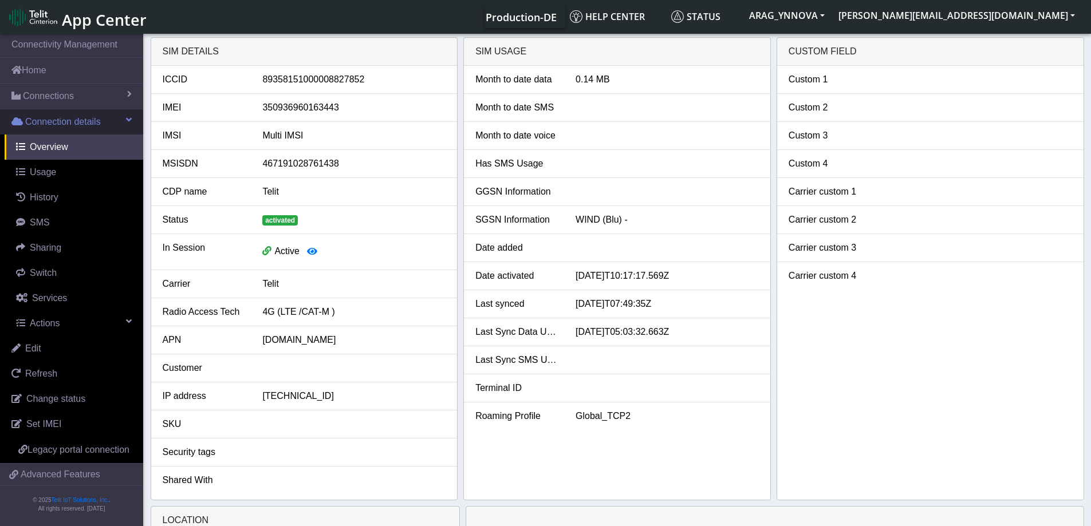
click at [101, 112] on link "Connection details" at bounding box center [71, 121] width 143 height 25
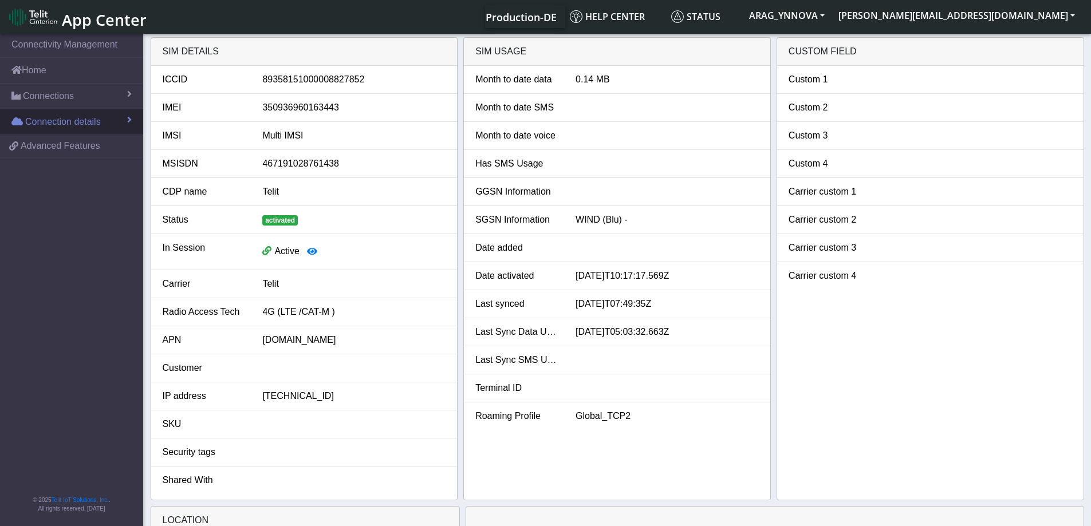
click at [102, 114] on link "Connection details" at bounding box center [71, 121] width 143 height 25
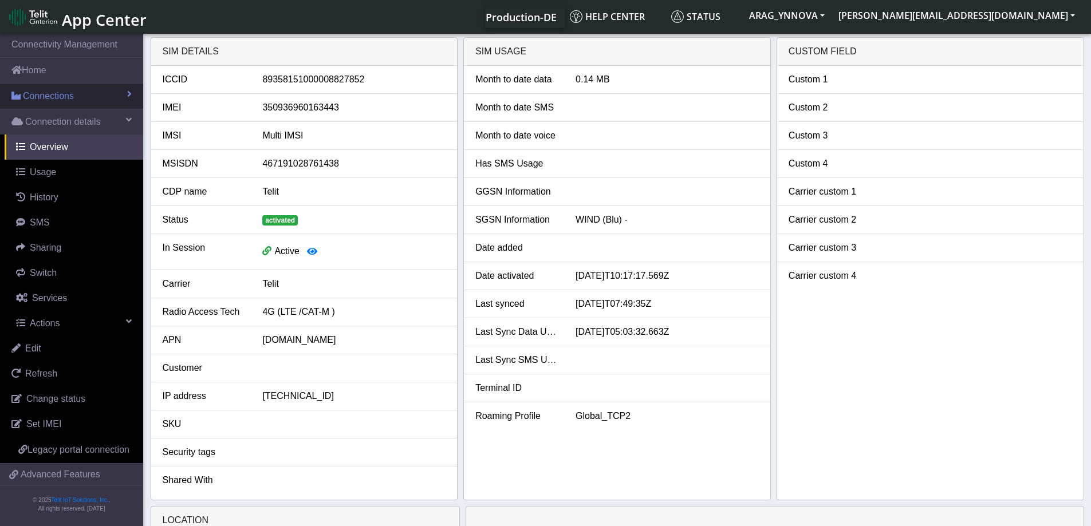
click at [102, 102] on link "Connections" at bounding box center [71, 96] width 143 height 25
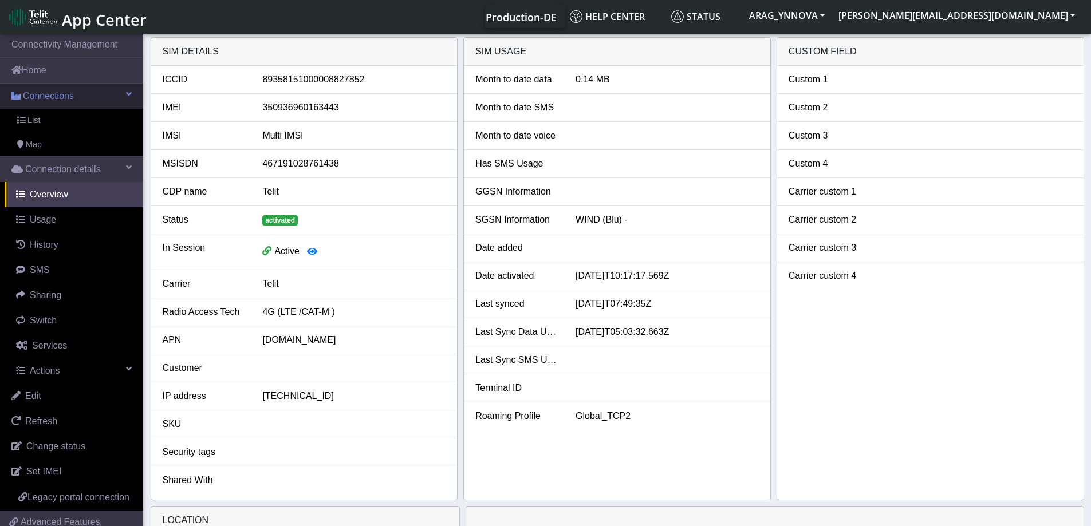
click at [102, 102] on link "Connections" at bounding box center [71, 96] width 143 height 25
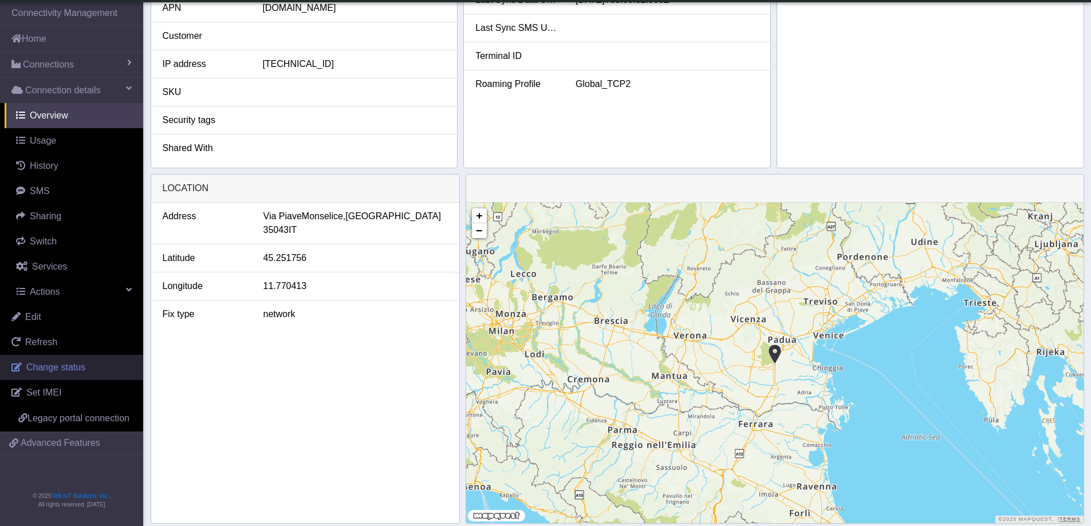
scroll to position [321, 0]
